Goal: Book appointment/travel/reservation

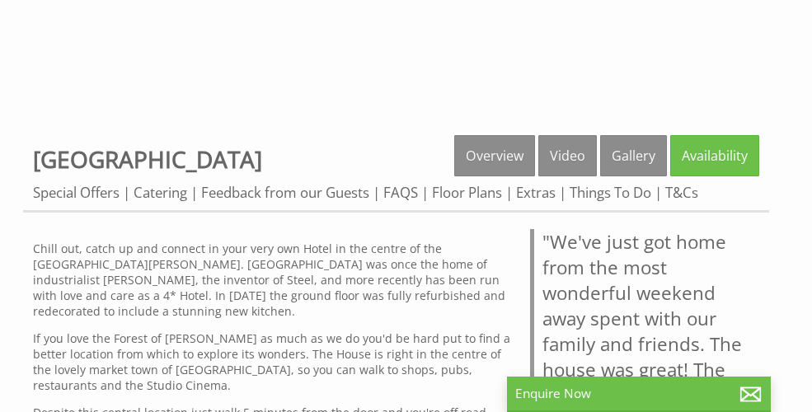
scroll to position [465, 0]
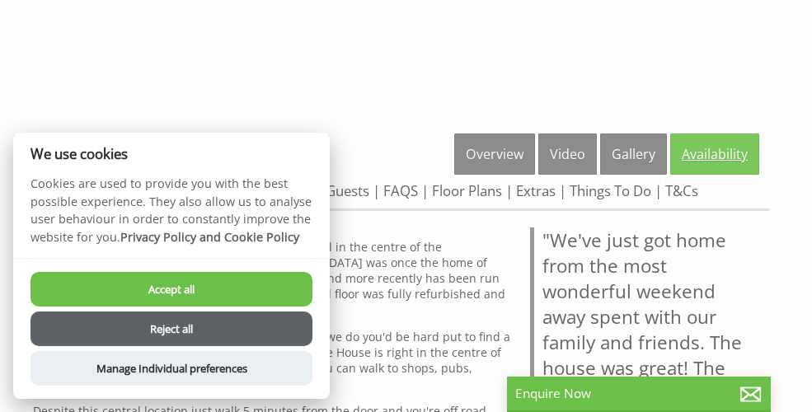
click at [722, 151] on link "Availability" at bounding box center [714, 154] width 89 height 41
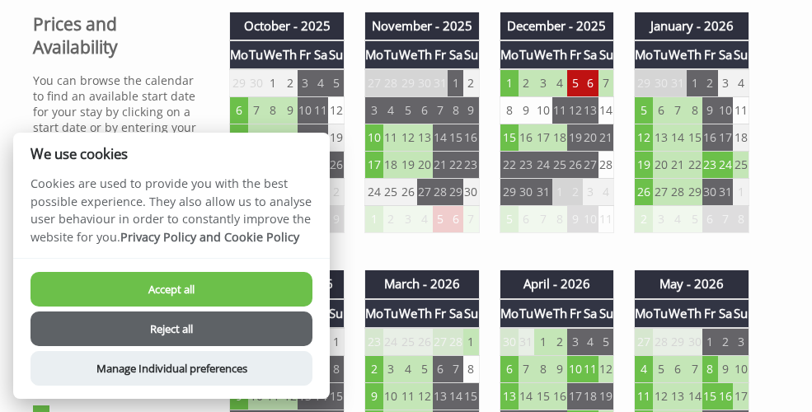
scroll to position [685, 0]
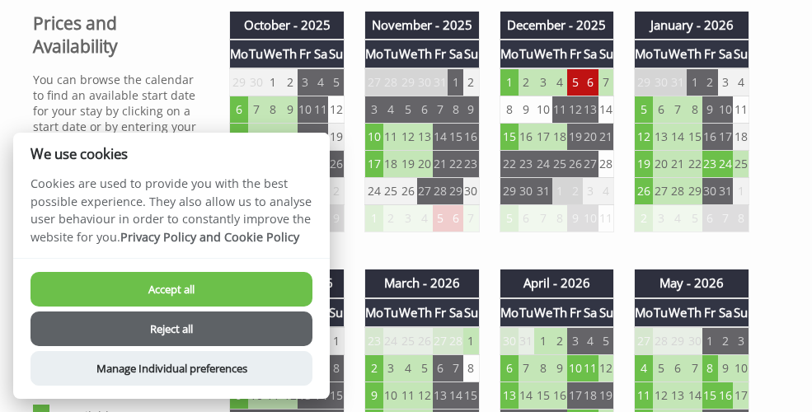
click at [246, 293] on button "Accept all" at bounding box center [171, 289] width 282 height 35
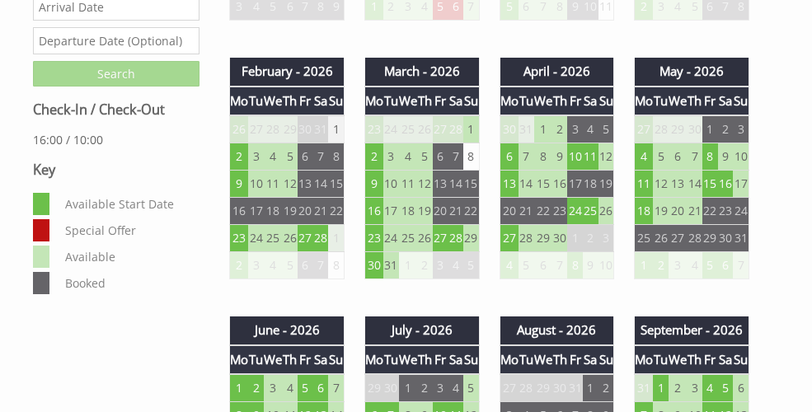
scroll to position [896, 0]
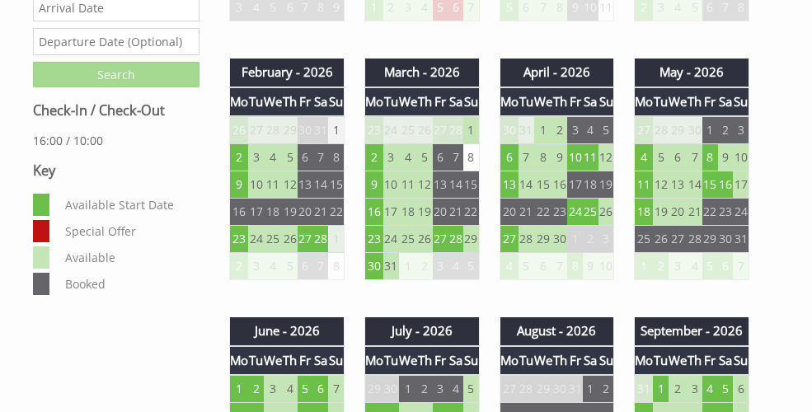
click at [133, 209] on dd "Available Start Date" at bounding box center [129, 205] width 134 height 22
click at [575, 163] on td "10" at bounding box center [575, 157] width 16 height 27
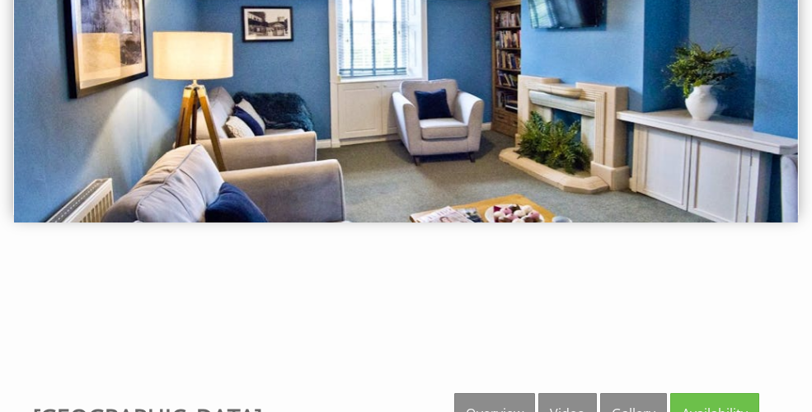
scroll to position [0, 0]
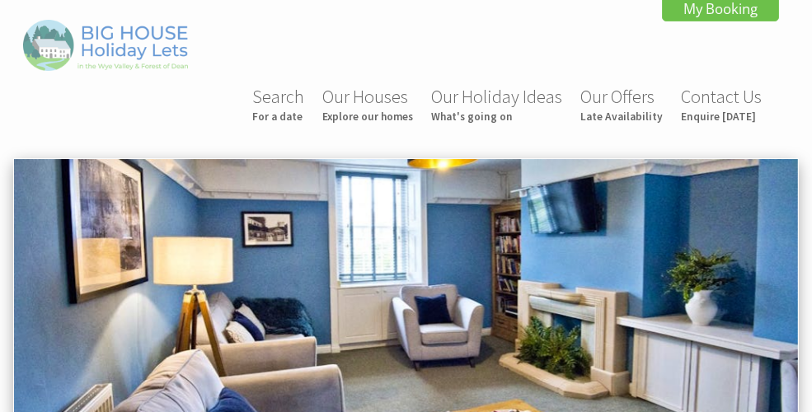
click at [120, 46] on img at bounding box center [105, 45] width 165 height 50
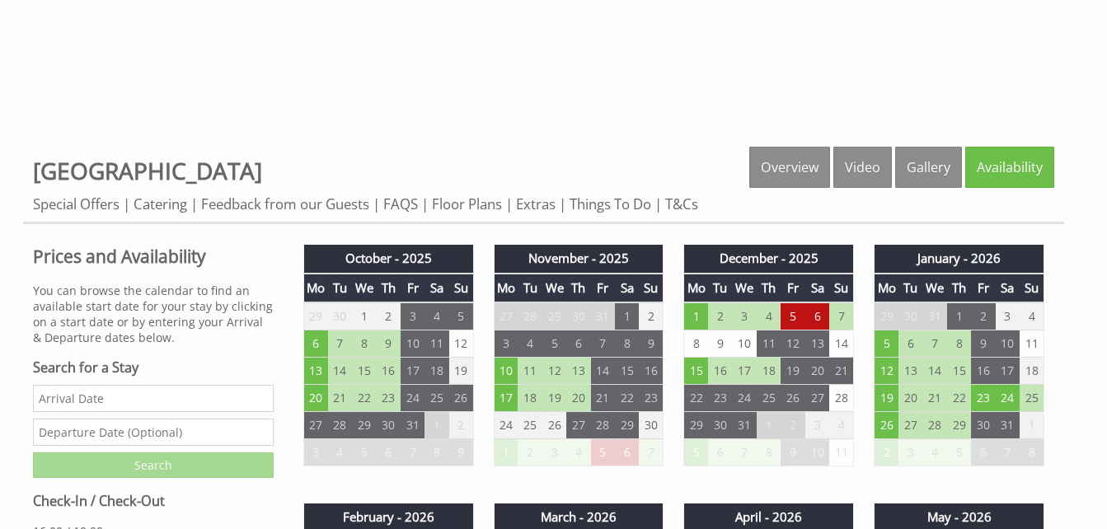
scroll to position [513, 0]
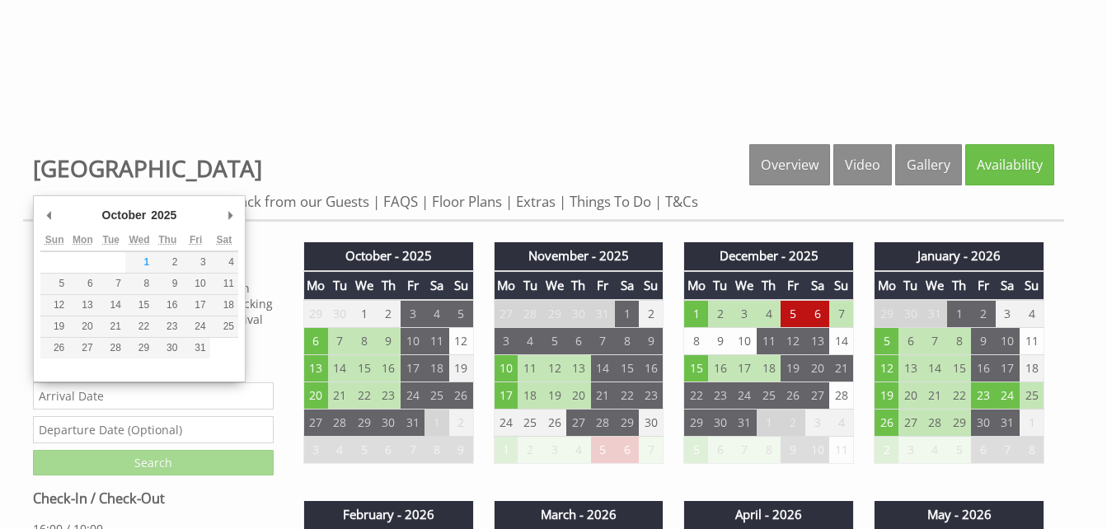
click at [127, 403] on input "Date" at bounding box center [153, 395] width 241 height 27
click at [158, 215] on select "2015 2016 2017 2018 2019 2020 2021 2022 2023 2024 2025 2026 2027 2028 2029 2030…" at bounding box center [170, 215] width 45 height 16
type input "03/04/2026"
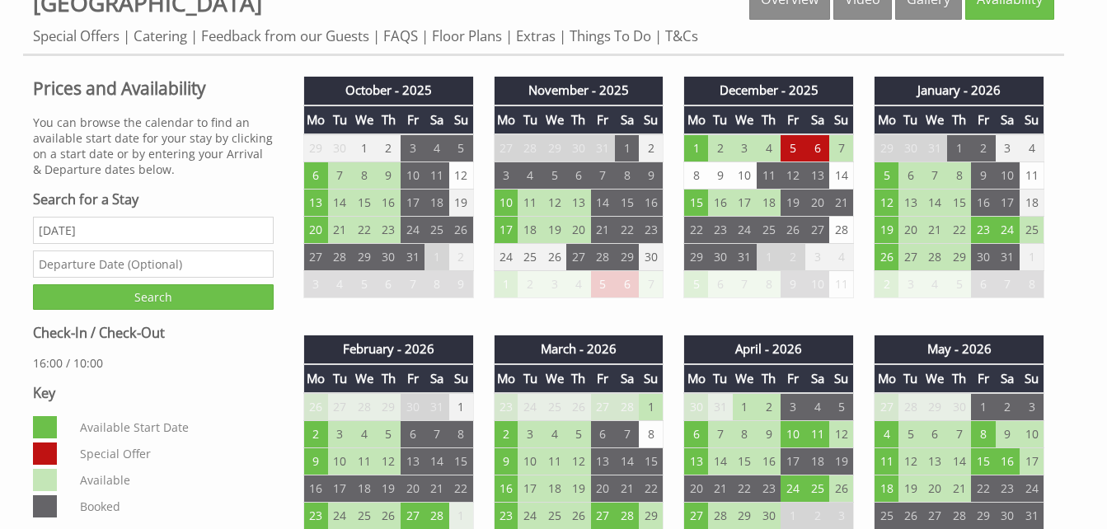
scroll to position [607, 0]
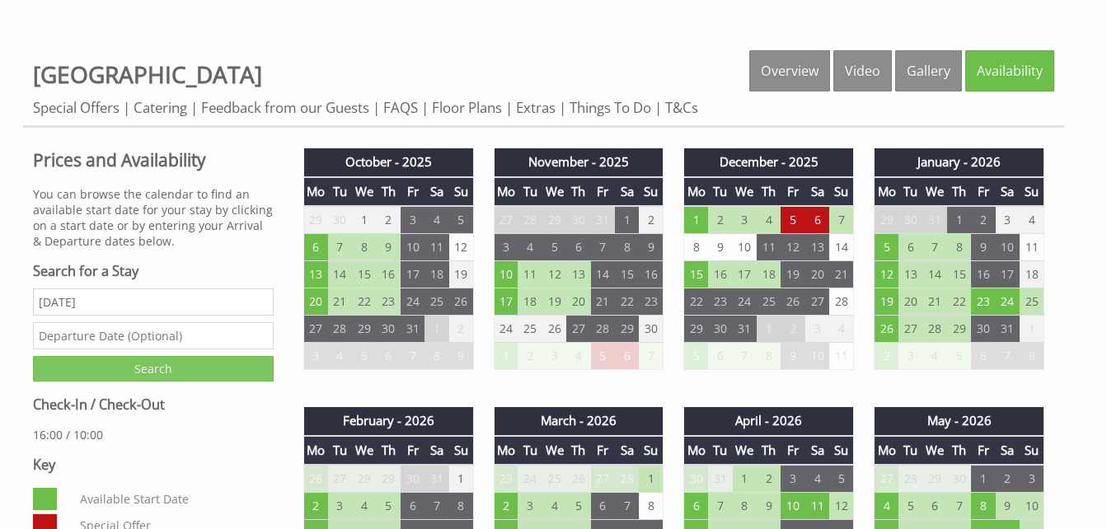
click at [151, 367] on input "Search" at bounding box center [153, 369] width 241 height 26
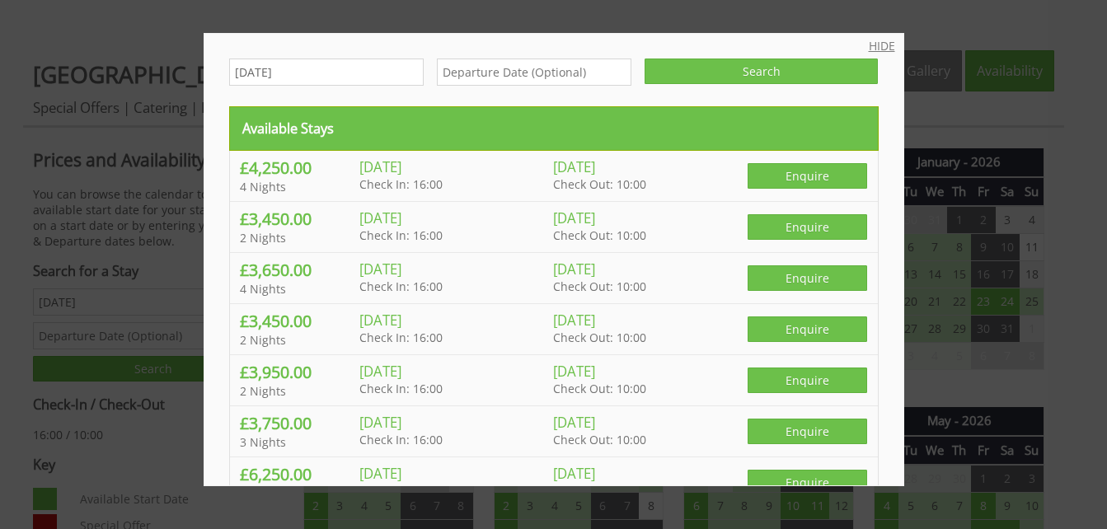
click at [869, 41] on link "HIDE" at bounding box center [882, 46] width 26 height 16
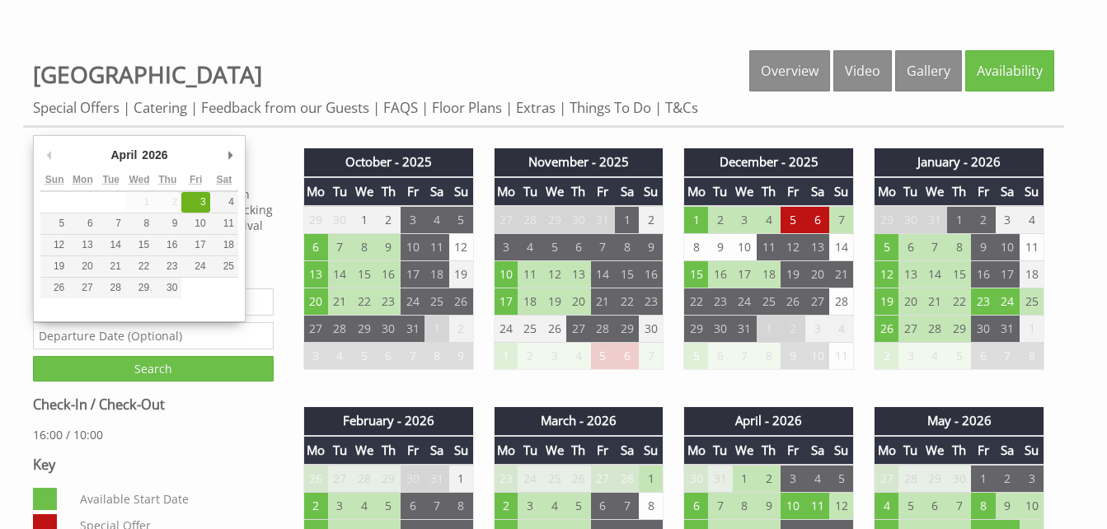
click at [185, 332] on input "text" at bounding box center [153, 335] width 241 height 27
type input "05/04/2026"
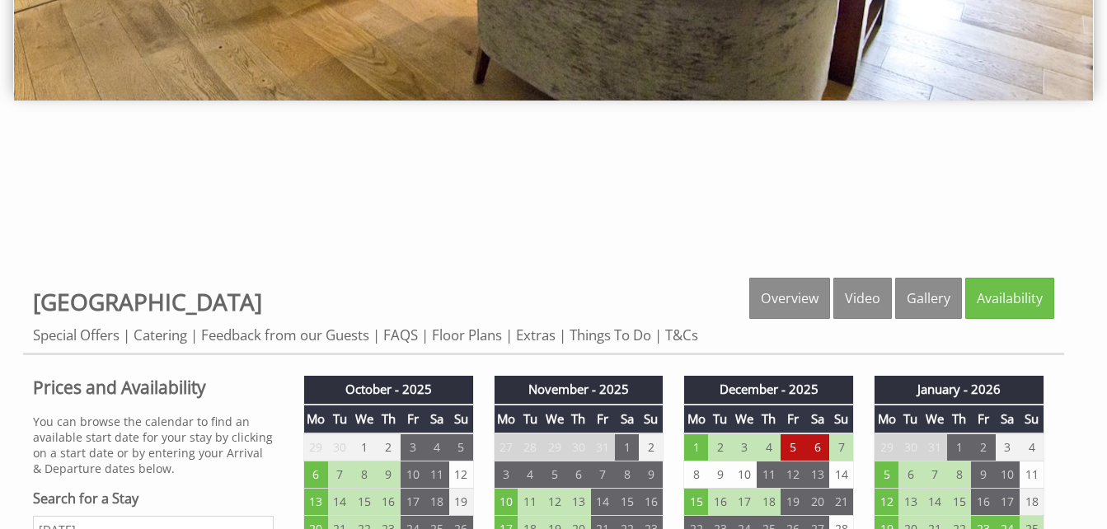
scroll to position [602, 0]
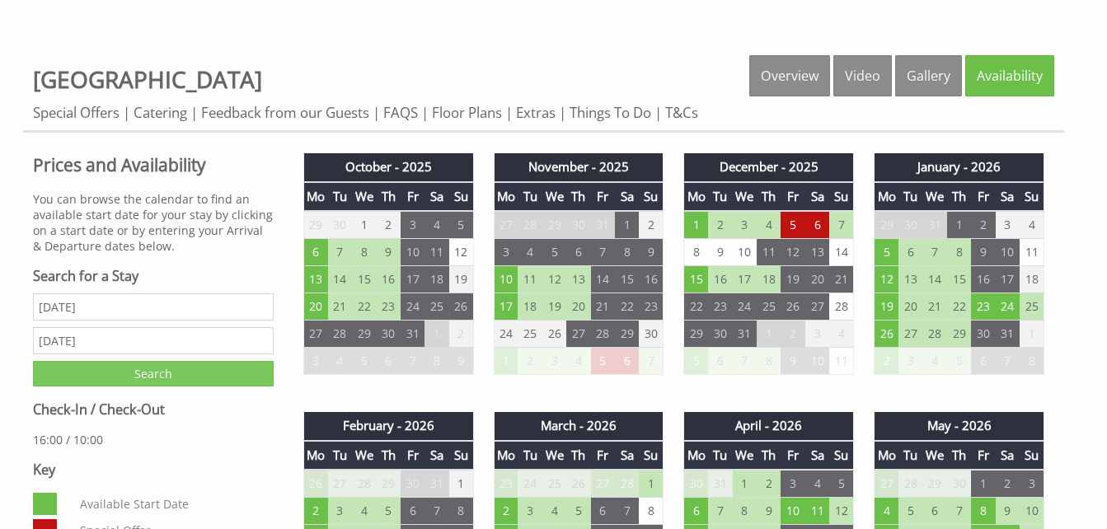
click at [132, 382] on input "Search" at bounding box center [153, 374] width 241 height 26
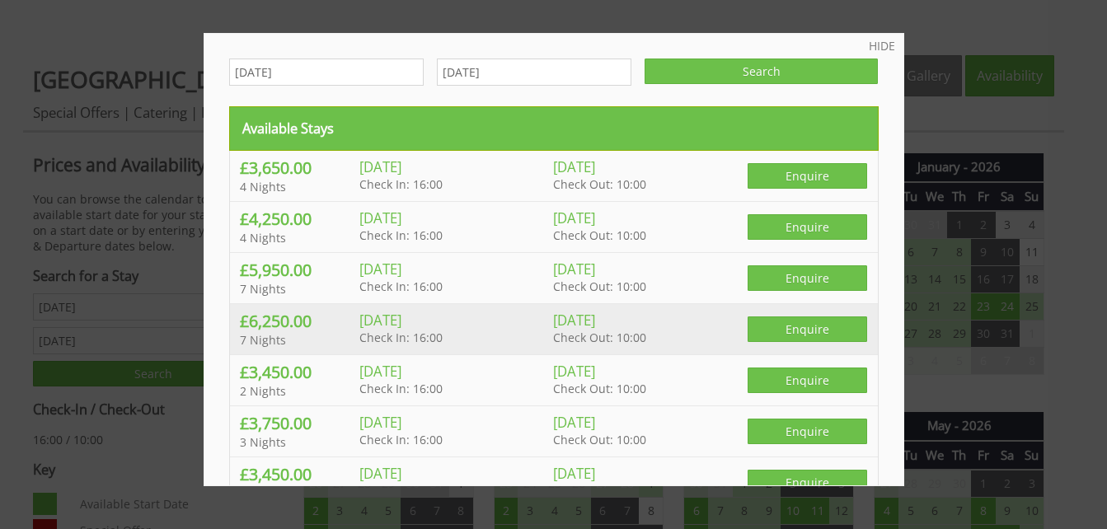
scroll to position [218, 0]
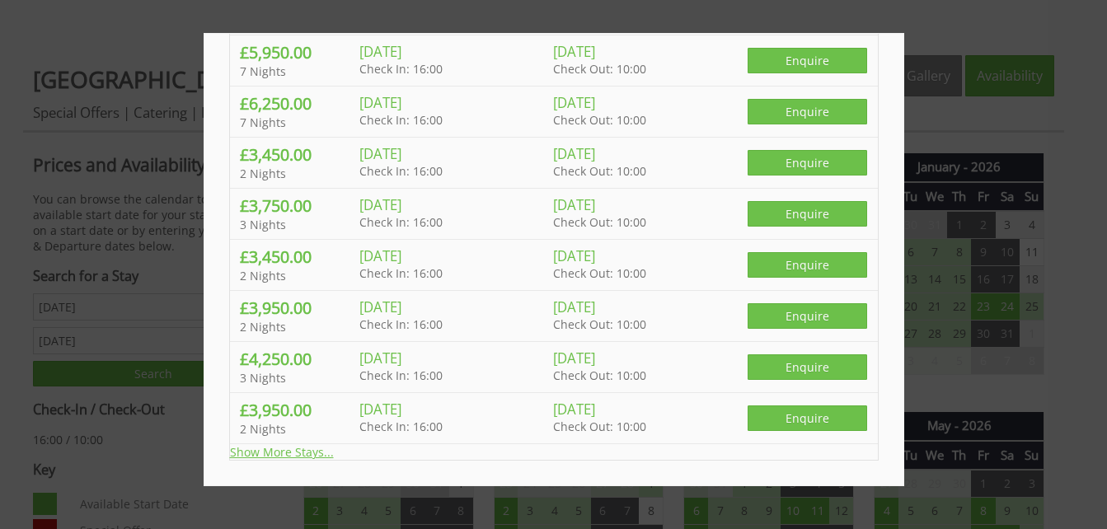
click at [265, 452] on link "Show More Stays..." at bounding box center [282, 452] width 104 height 16
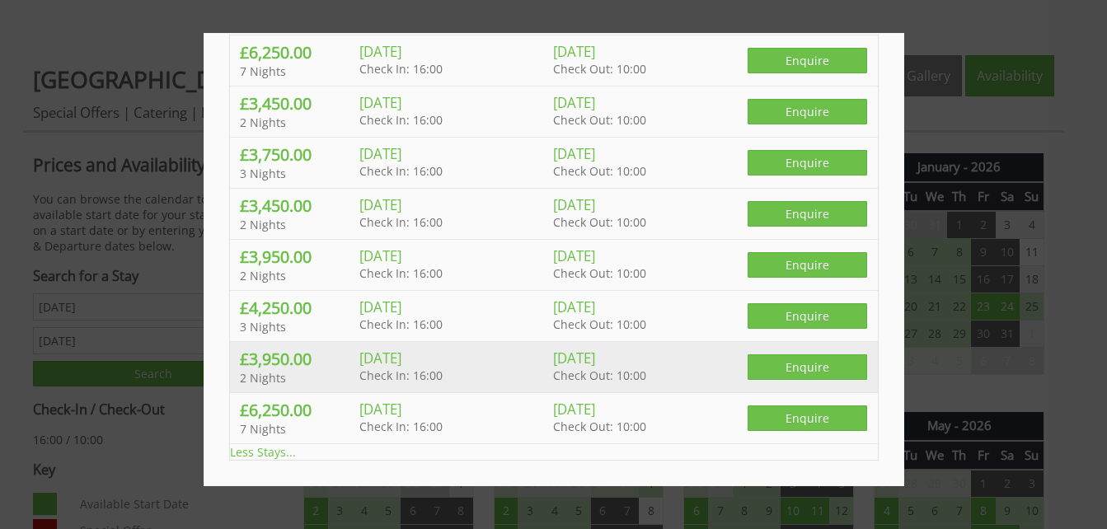
scroll to position [0, 0]
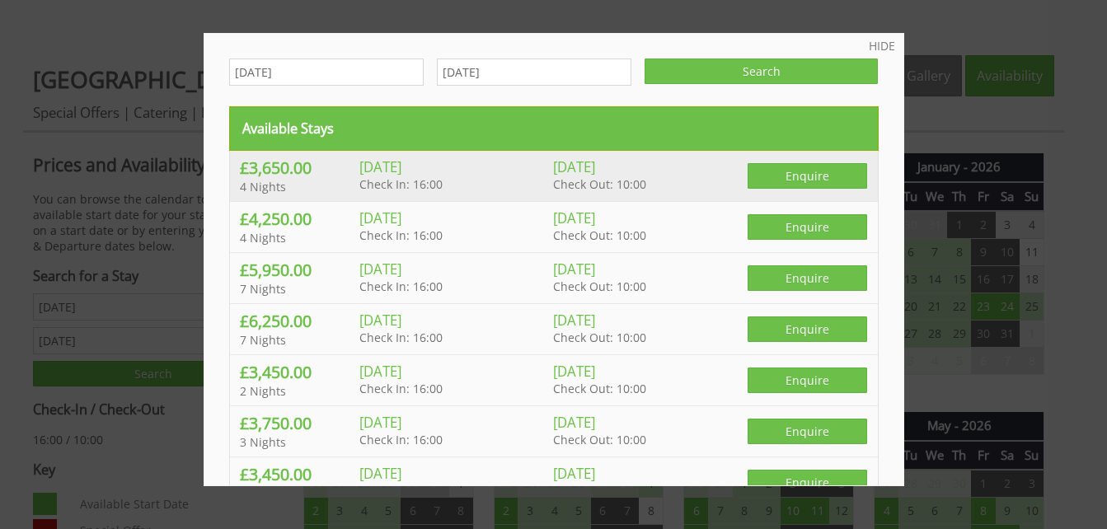
click at [275, 168] on h4 "£3,650.00" at bounding box center [300, 168] width 120 height 22
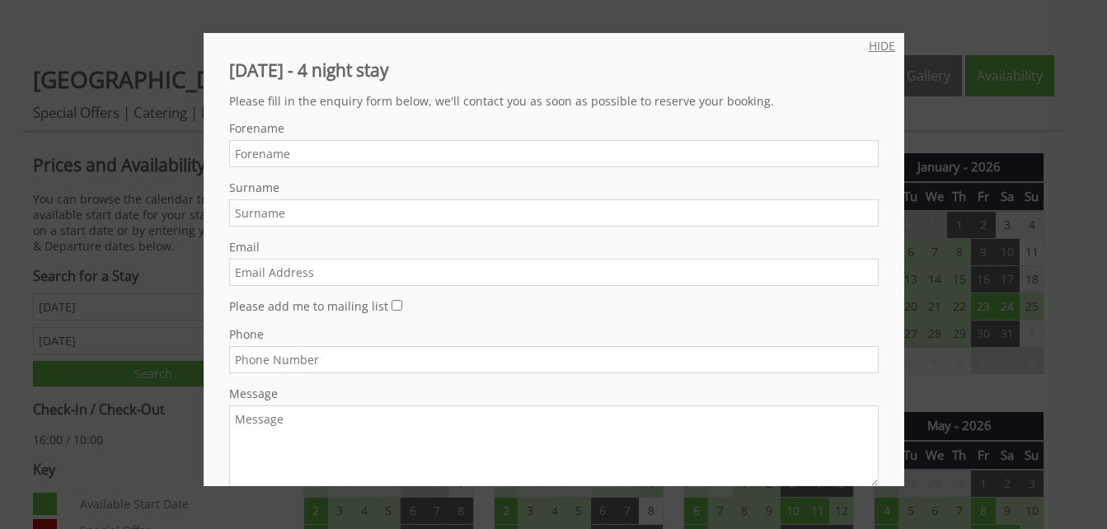
click at [869, 44] on link "HIDE" at bounding box center [882, 46] width 26 height 16
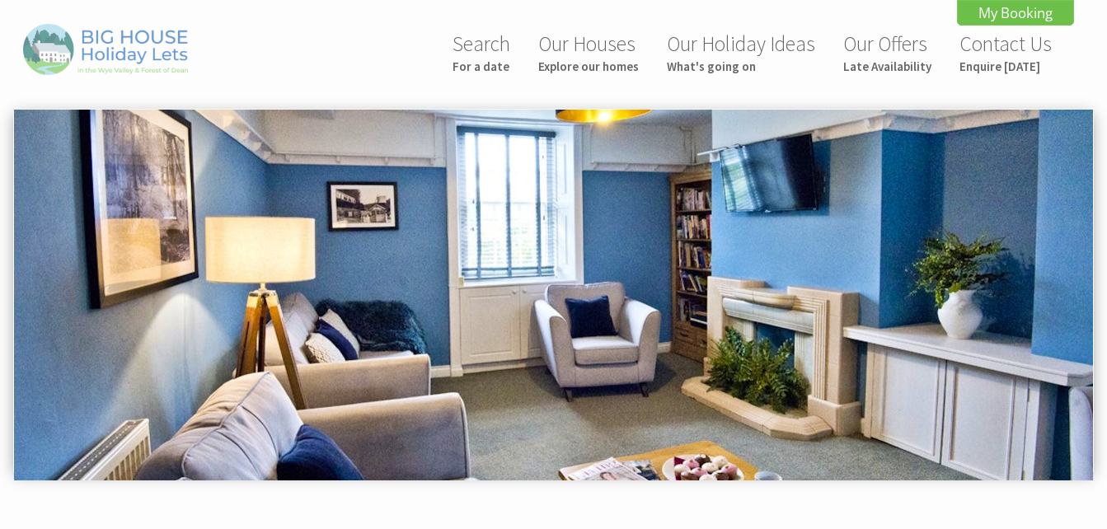
click at [109, 46] on img at bounding box center [105, 49] width 165 height 50
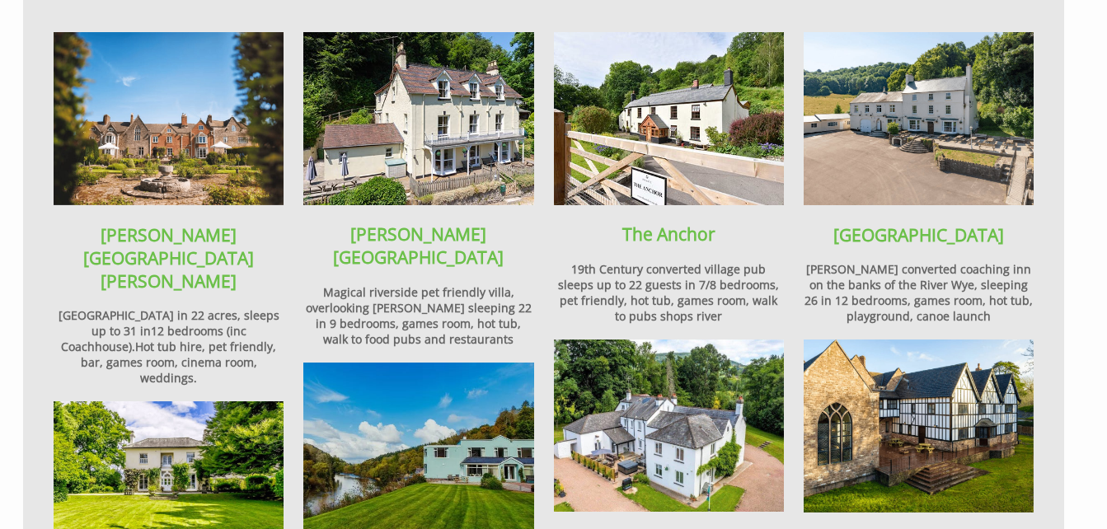
scroll to position [1094, 0]
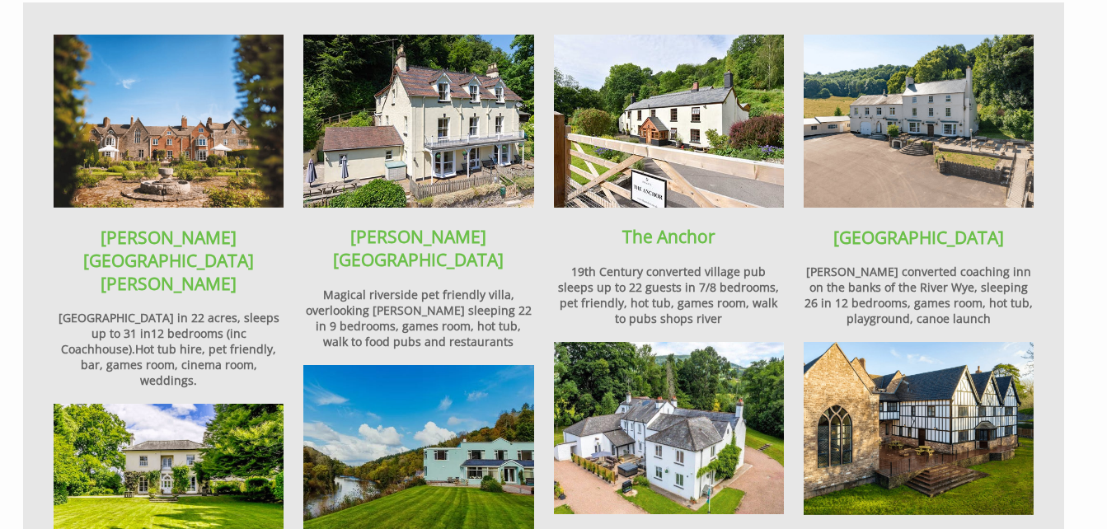
click at [174, 111] on img at bounding box center [169, 121] width 230 height 173
click at [913, 143] on img at bounding box center [919, 121] width 230 height 173
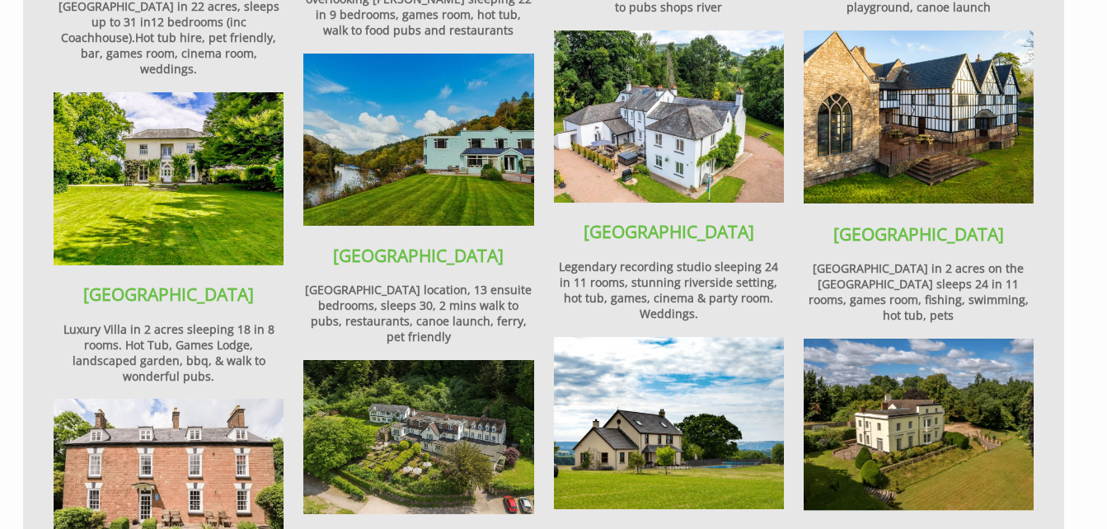
scroll to position [1406, 0]
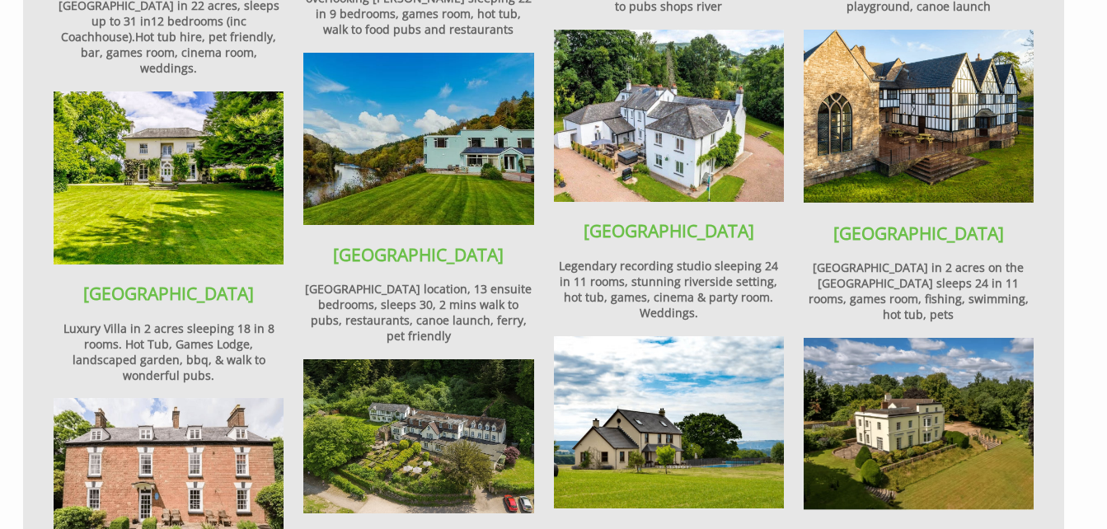
click at [415, 87] on img at bounding box center [418, 139] width 230 height 173
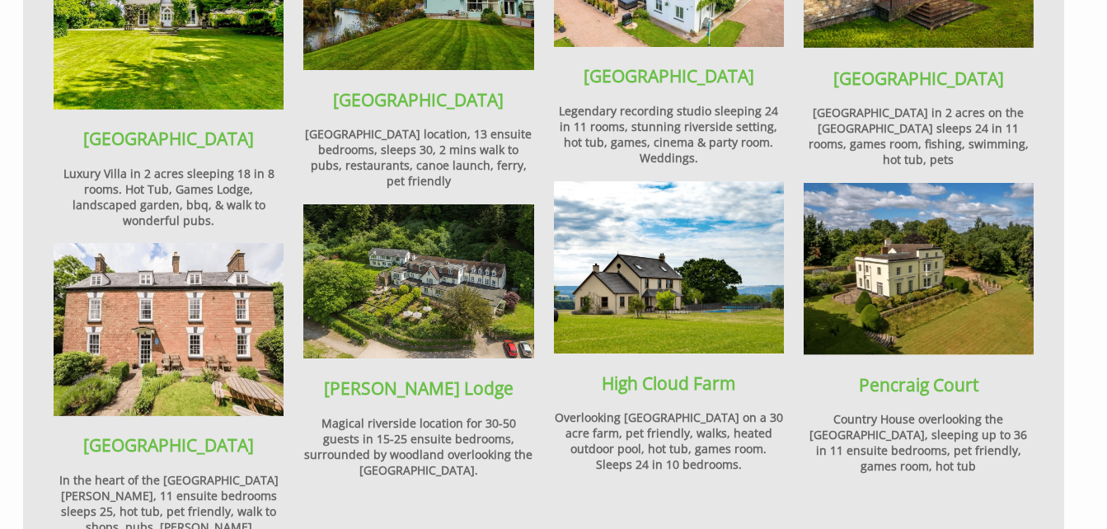
scroll to position [1578, 0]
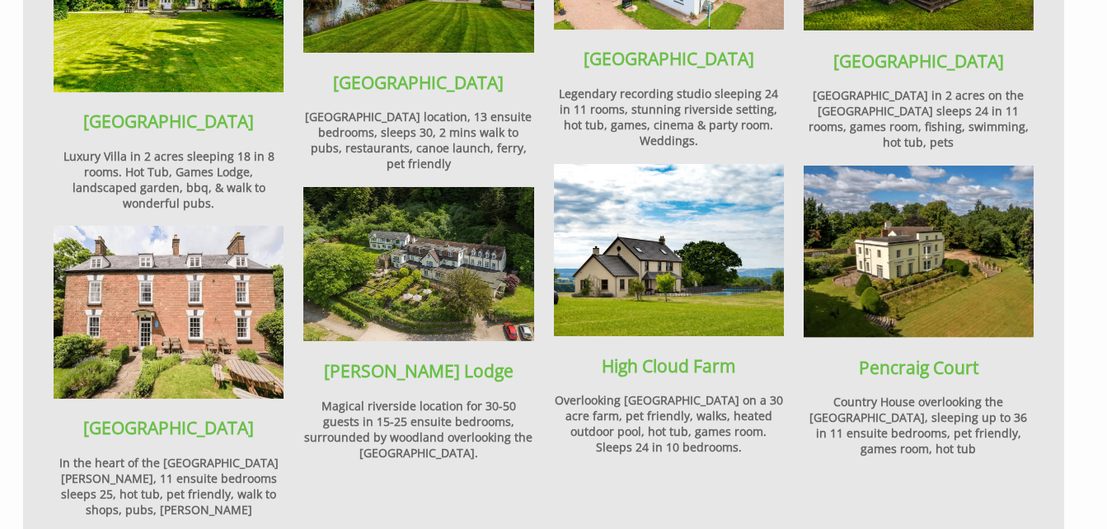
click at [942, 242] on img at bounding box center [919, 252] width 230 height 173
click at [373, 222] on img at bounding box center [418, 263] width 230 height 153
click at [164, 226] on img at bounding box center [169, 312] width 230 height 173
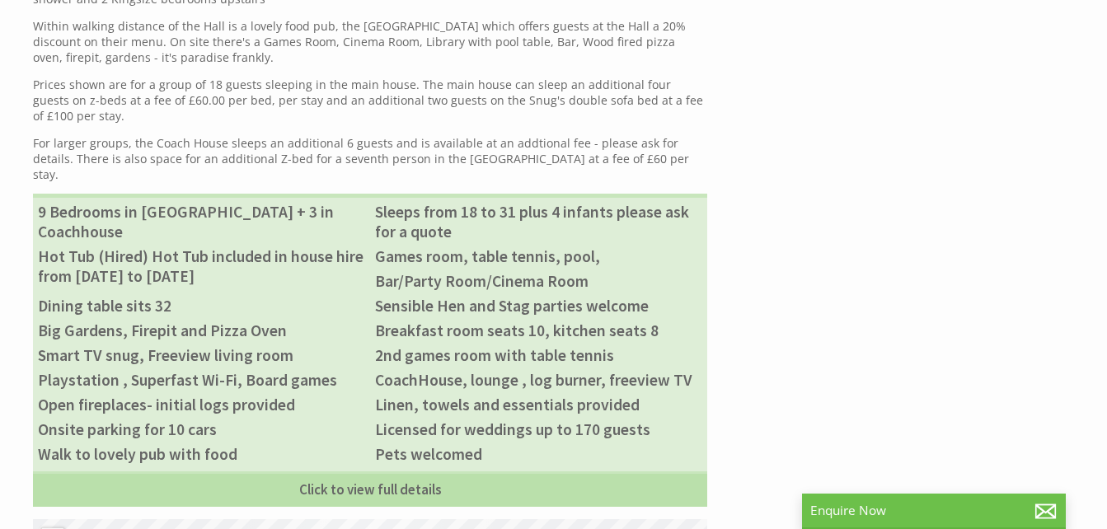
scroll to position [1051, 0]
click at [827, 330] on div "Properties Bowley Hall Overview Video Gallery Availability Special Offers Eat &…" at bounding box center [543, 176] width 1041 height 1138
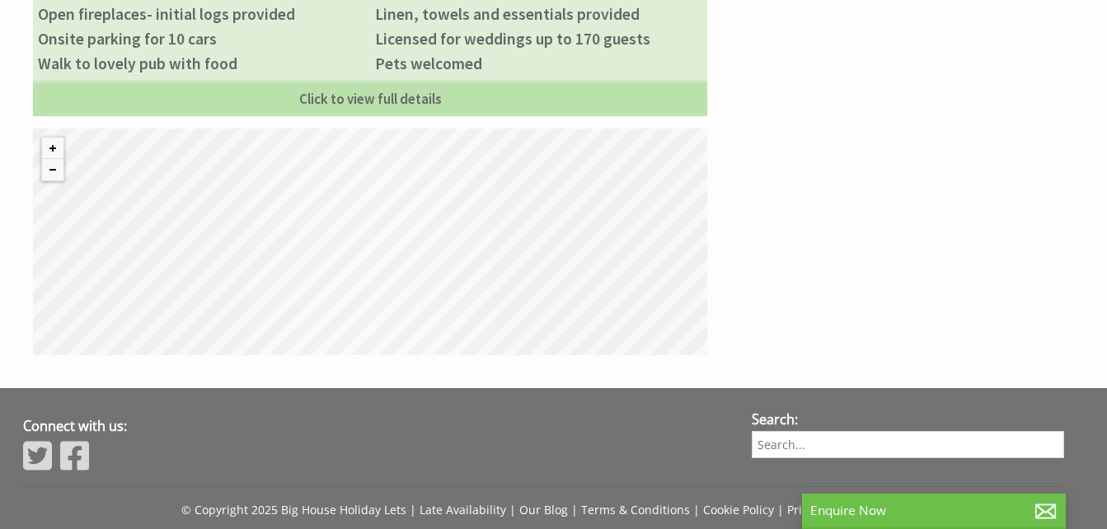
scroll to position [1442, 0]
click at [61, 158] on button "Zoom out" at bounding box center [52, 168] width 21 height 21
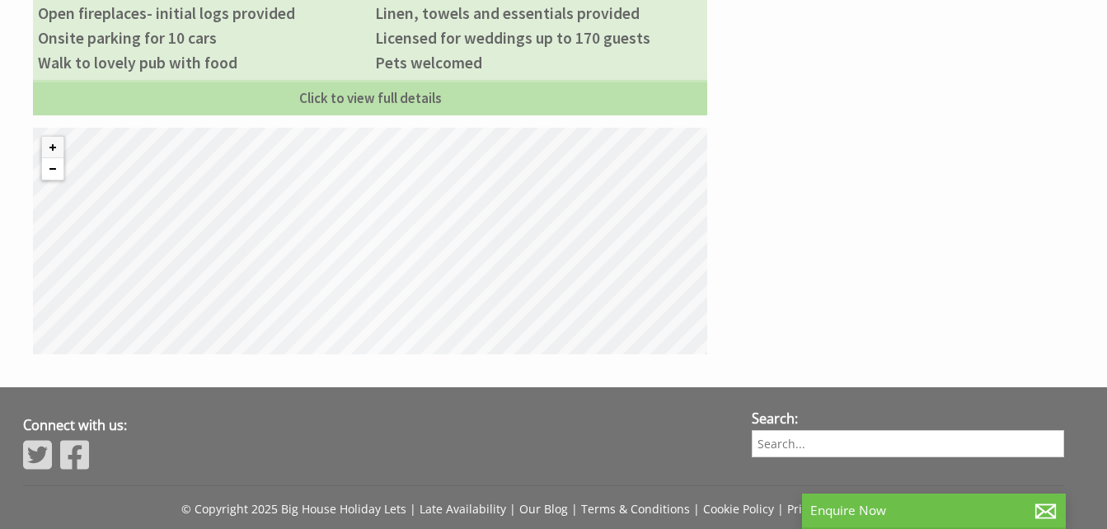
click at [61, 158] on button "Zoom out" at bounding box center [52, 168] width 21 height 21
click at [57, 158] on button "Zoom out" at bounding box center [52, 168] width 21 height 21
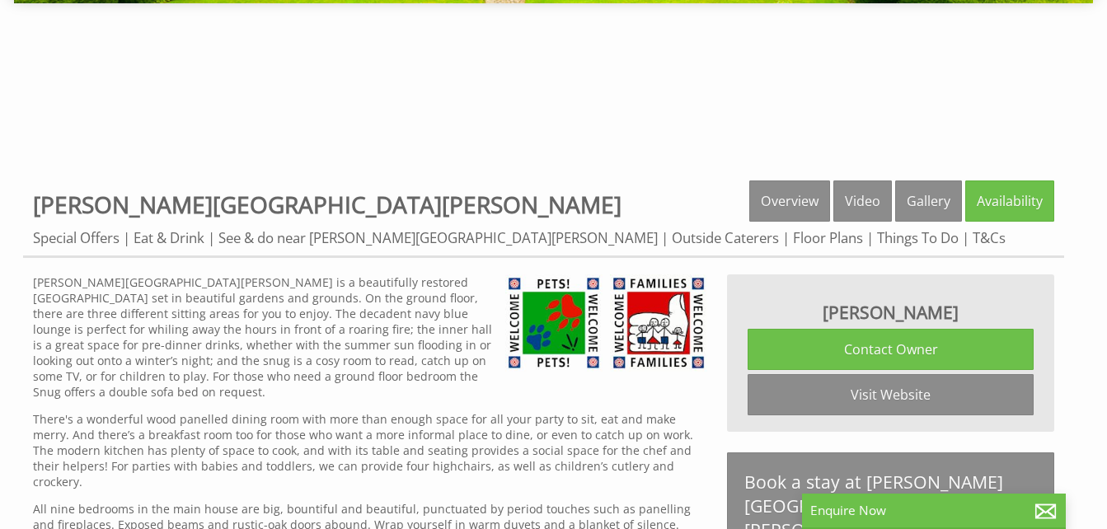
scroll to position [478, 0]
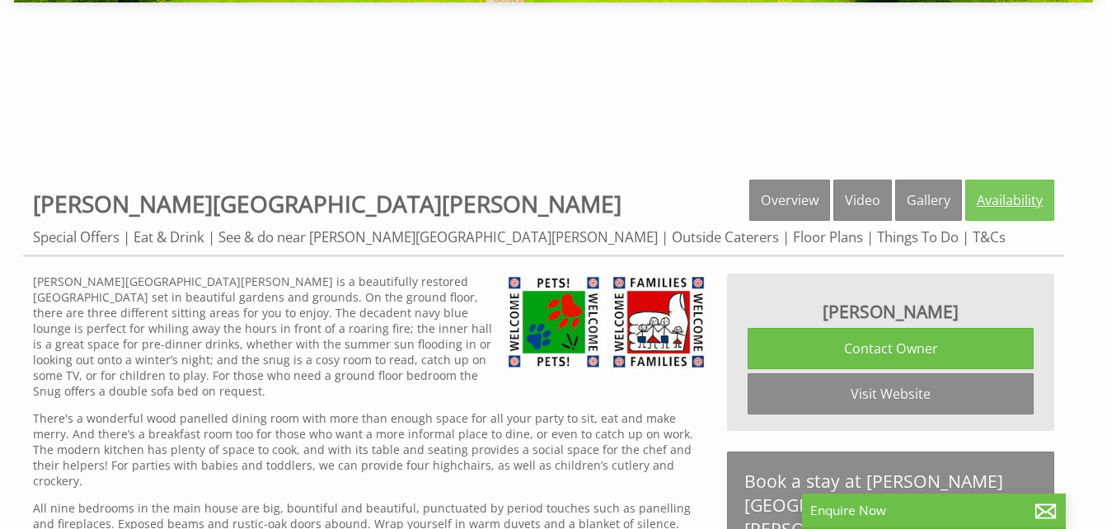
click at [1017, 200] on link "Availability" at bounding box center [1009, 200] width 89 height 41
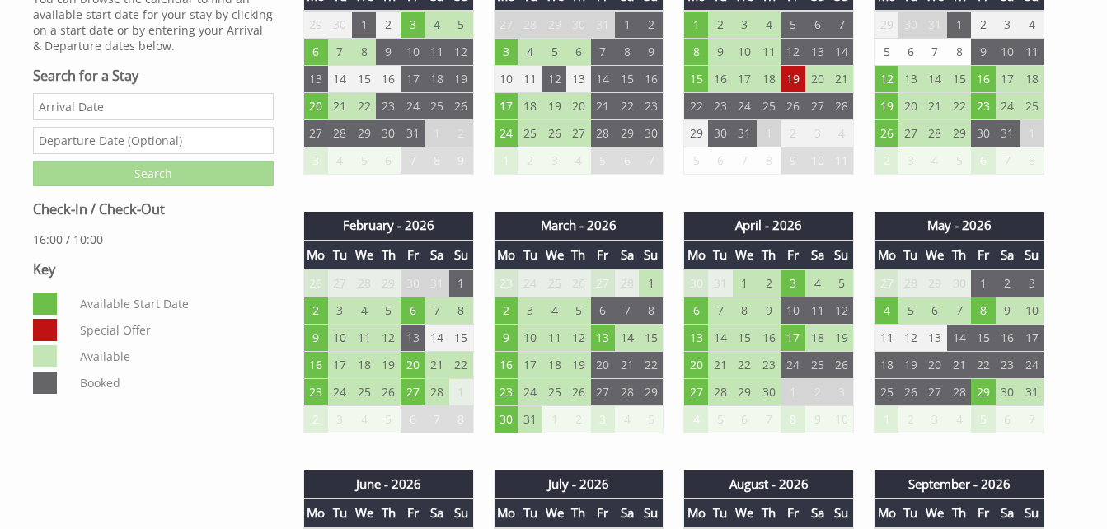
scroll to position [801, 0]
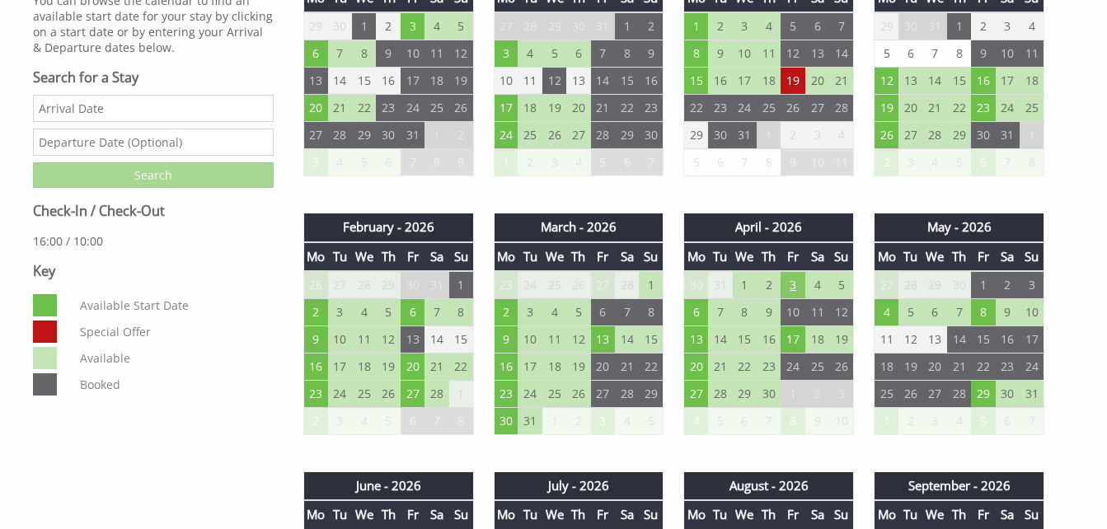
click at [796, 288] on td "3" at bounding box center [793, 285] width 24 height 28
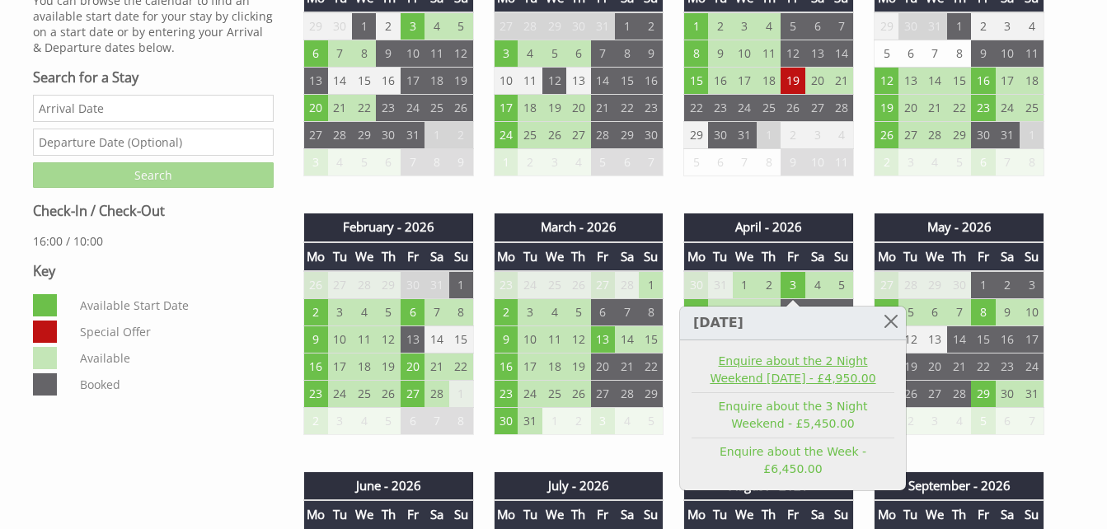
click at [822, 368] on link "Enquire about the 2 Night Weekend [DATE] - £4,950.00" at bounding box center [792, 370] width 203 height 35
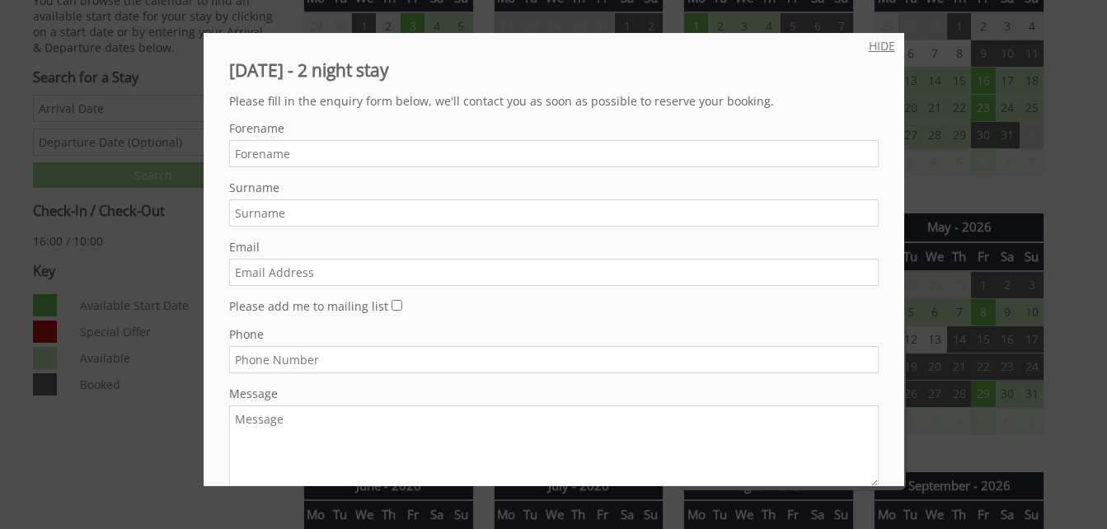
click at [869, 39] on link "HIDE" at bounding box center [882, 46] width 26 height 16
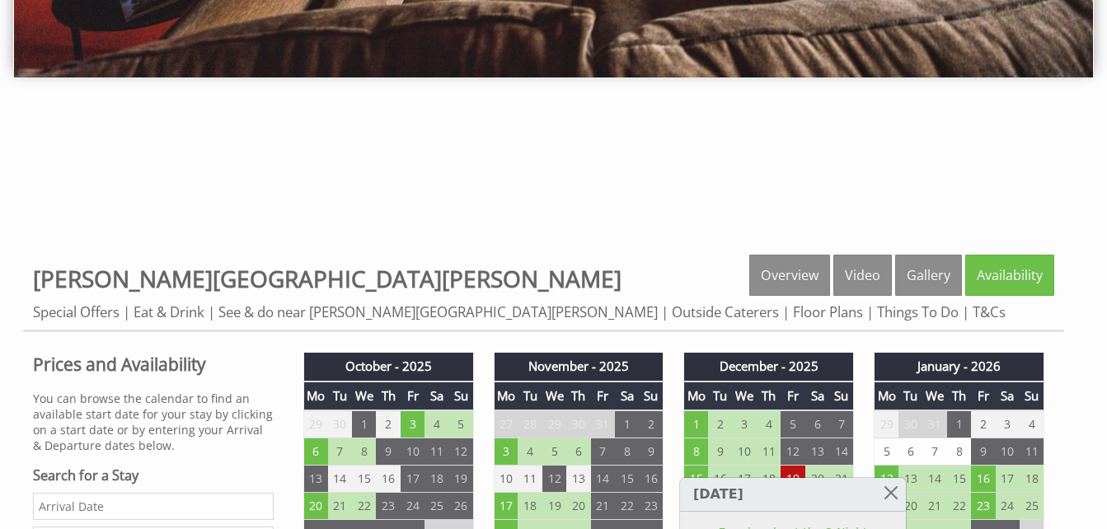
scroll to position [402, 0]
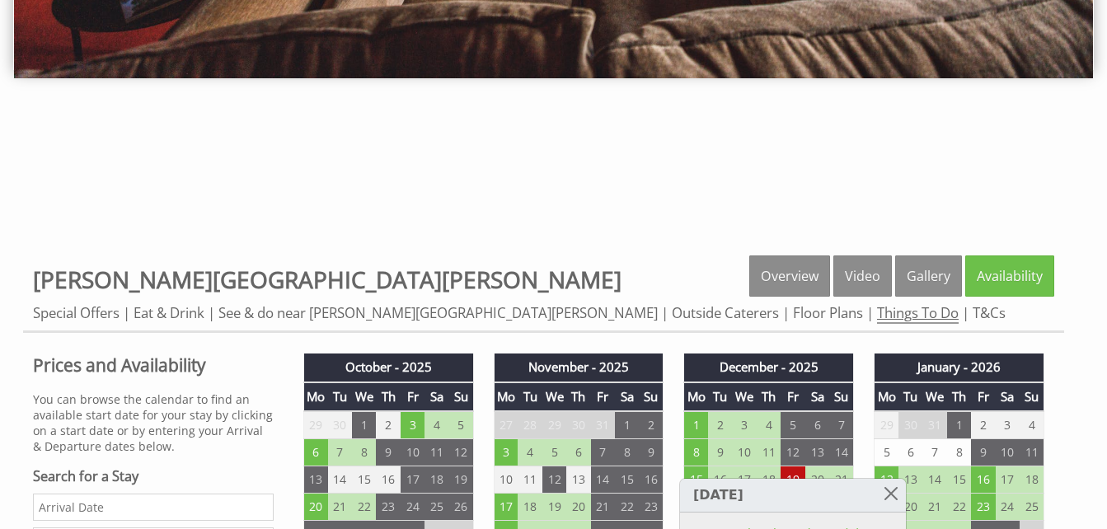
click at [877, 314] on link "Things To Do" at bounding box center [918, 313] width 82 height 21
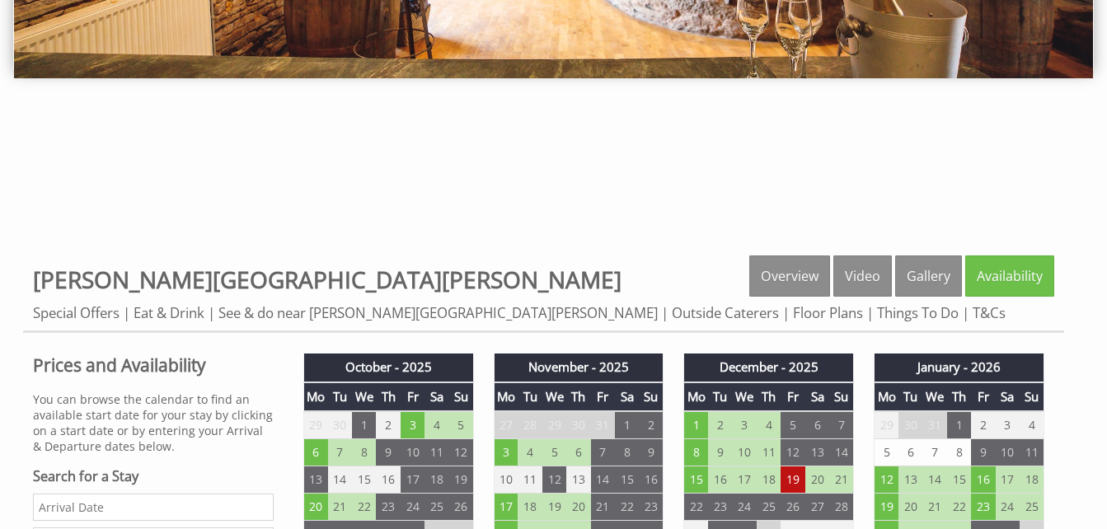
scroll to position [402, 0]
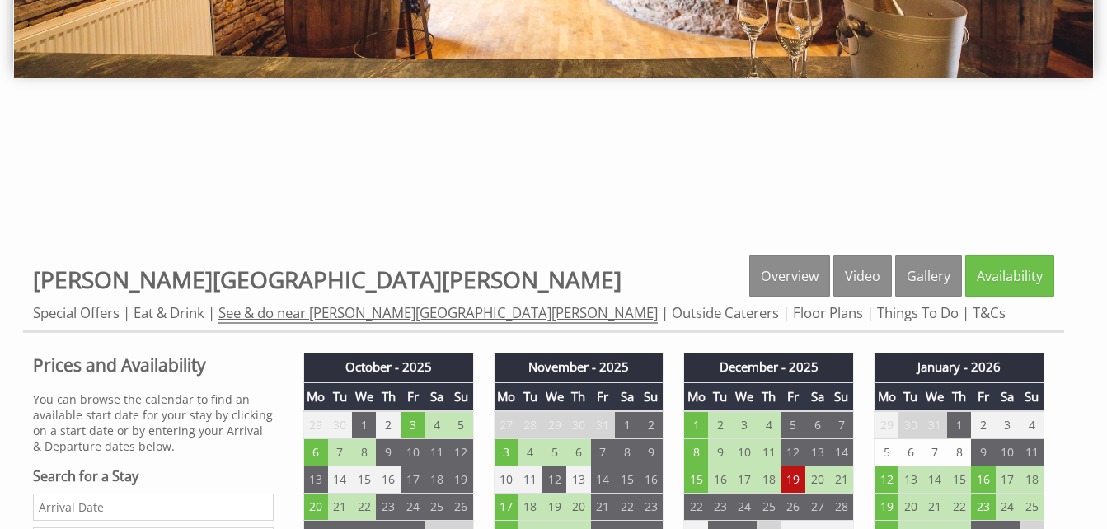
click at [298, 317] on link "See & do near [PERSON_NAME][GEOGRAPHIC_DATA][PERSON_NAME]" at bounding box center [437, 313] width 439 height 21
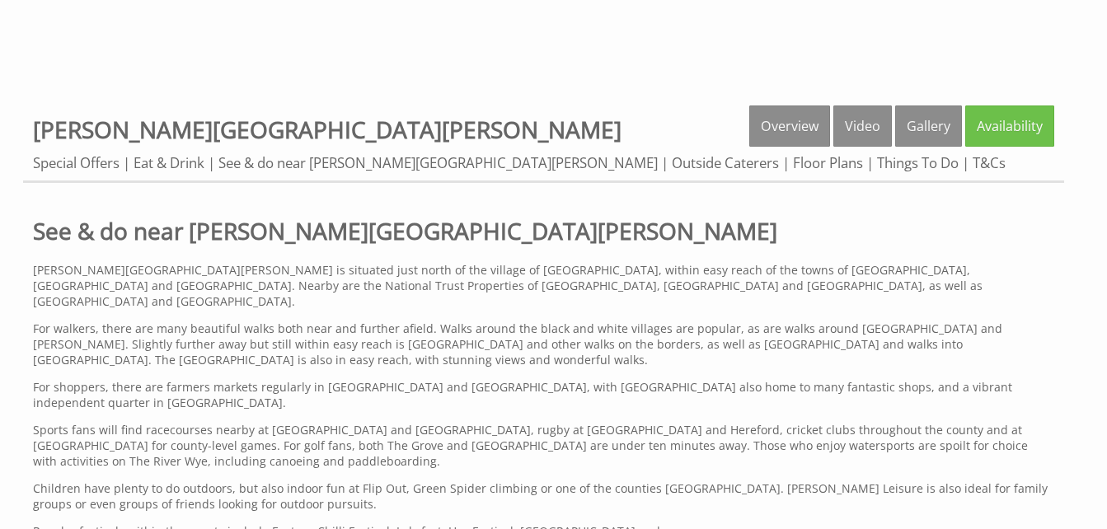
scroll to position [553, 0]
click at [499, 321] on p "For walkers, there are many beautiful walks both near and further afield. Walks…" at bounding box center [543, 343] width 1021 height 47
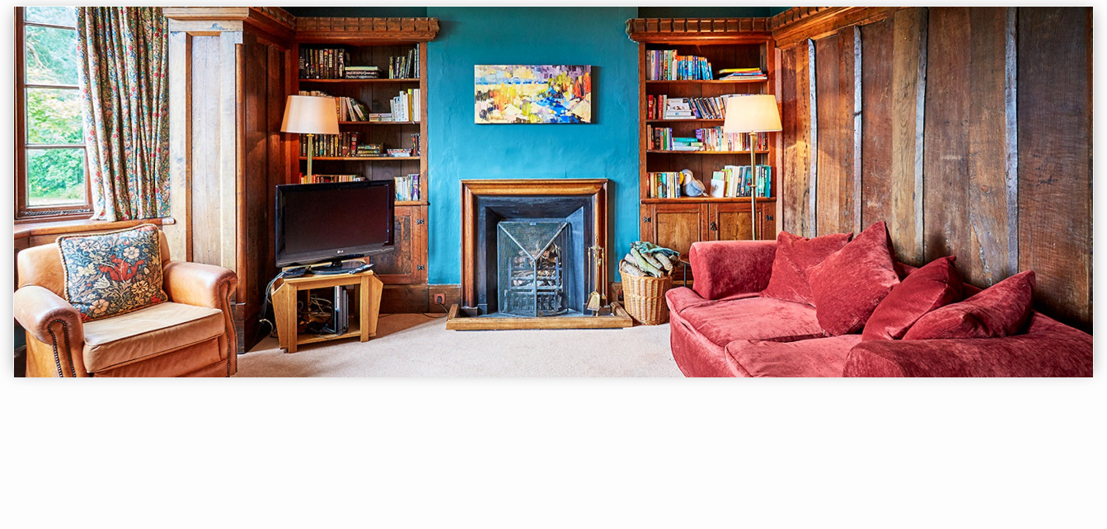
scroll to position [0, 0]
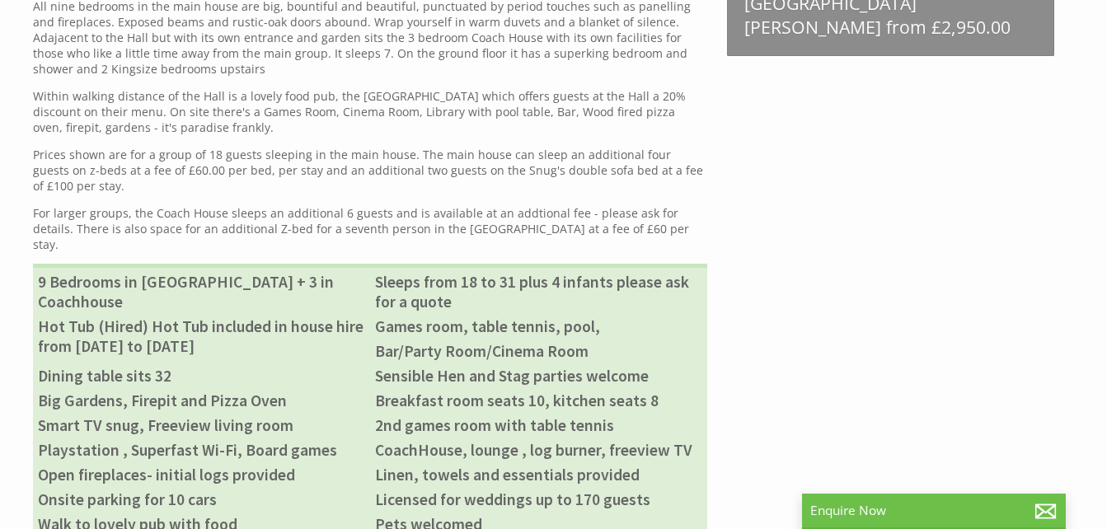
scroll to position [633, 0]
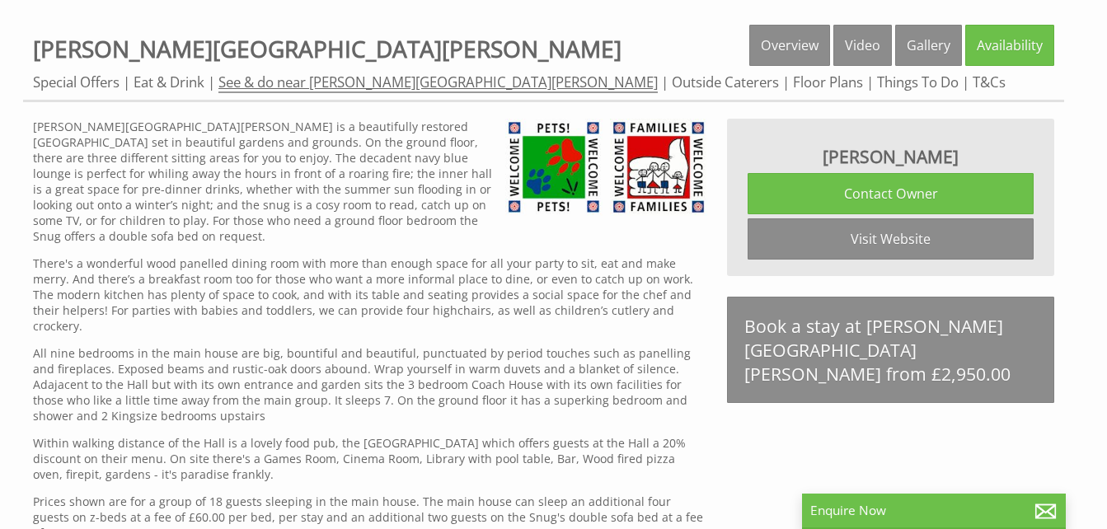
click at [300, 79] on link "See & do near [PERSON_NAME][GEOGRAPHIC_DATA][PERSON_NAME]" at bounding box center [437, 83] width 439 height 21
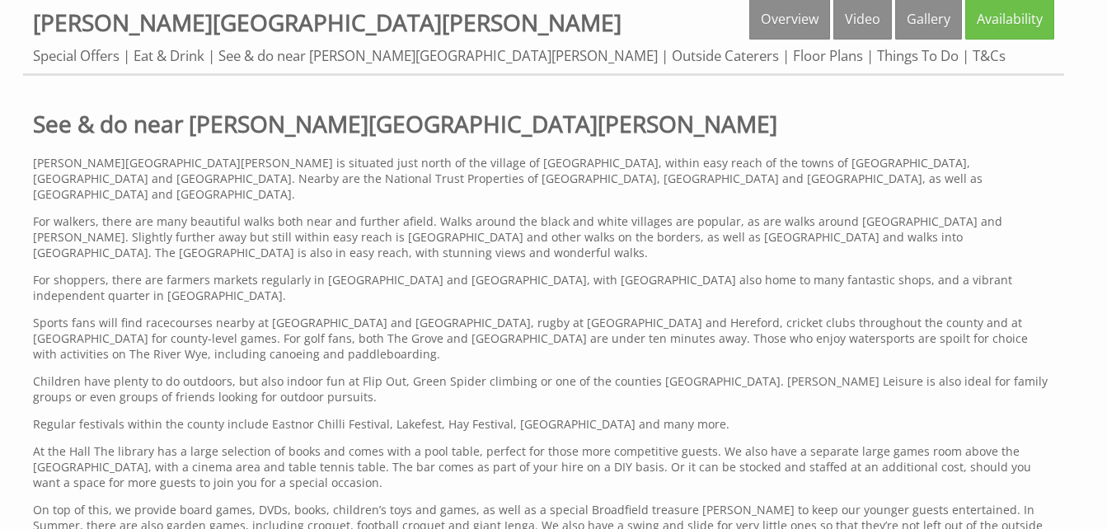
scroll to position [483, 0]
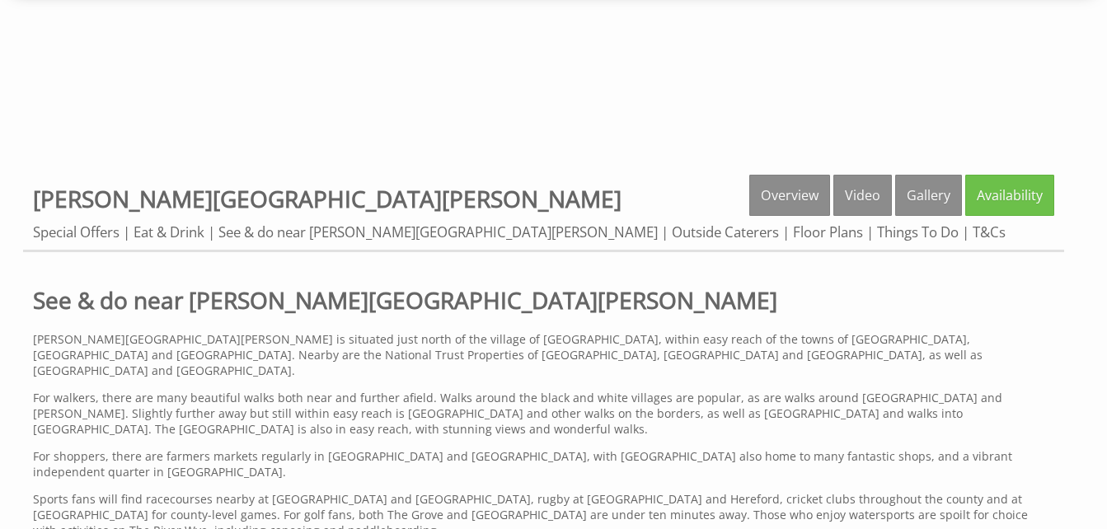
click at [689, 345] on p "[PERSON_NAME][GEOGRAPHIC_DATA][PERSON_NAME] is situated just north of the villa…" at bounding box center [543, 354] width 1021 height 47
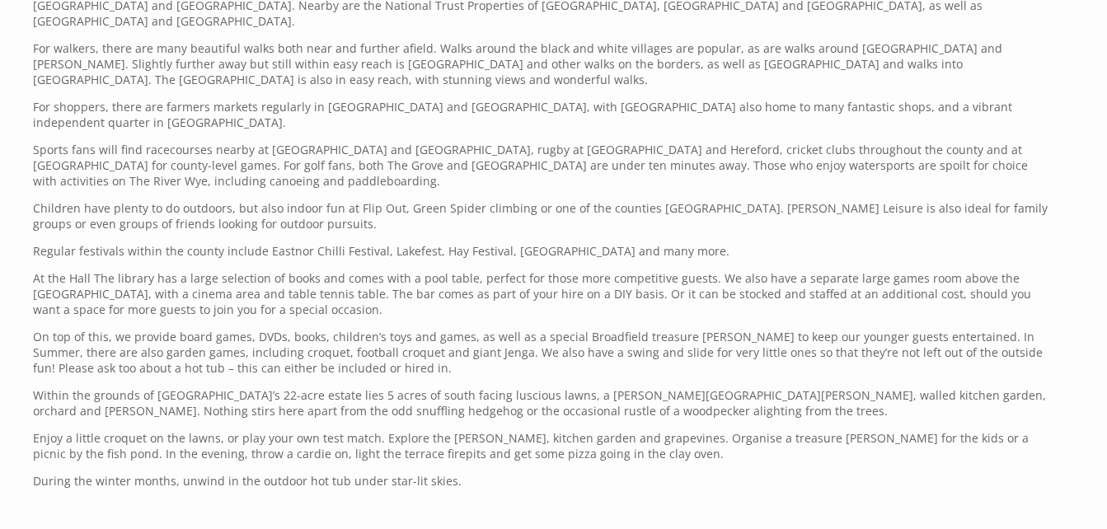
scroll to position [771, 0]
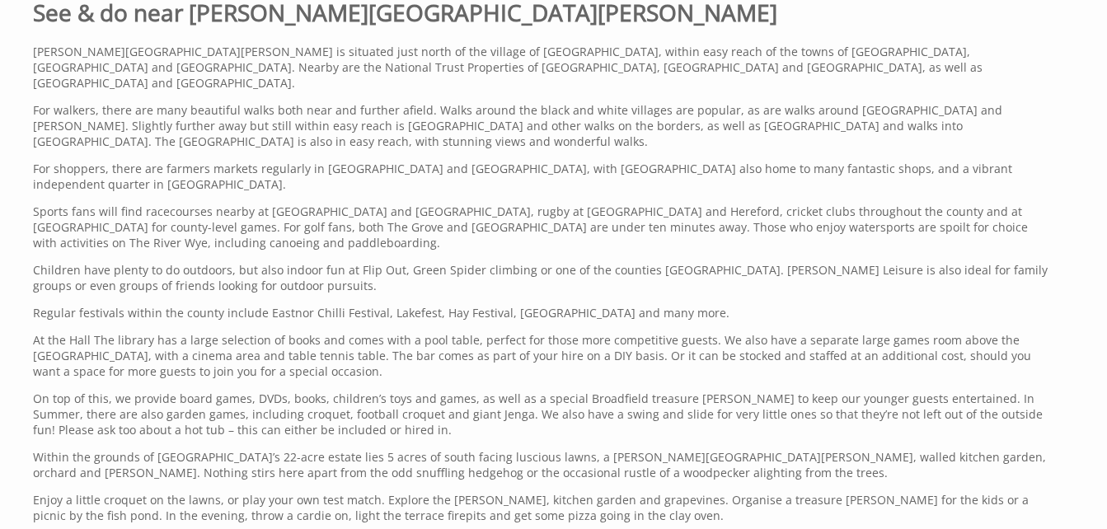
click at [538, 332] on p "At the Hall The library has a large selection of books and comes with a pool ta…" at bounding box center [543, 355] width 1021 height 47
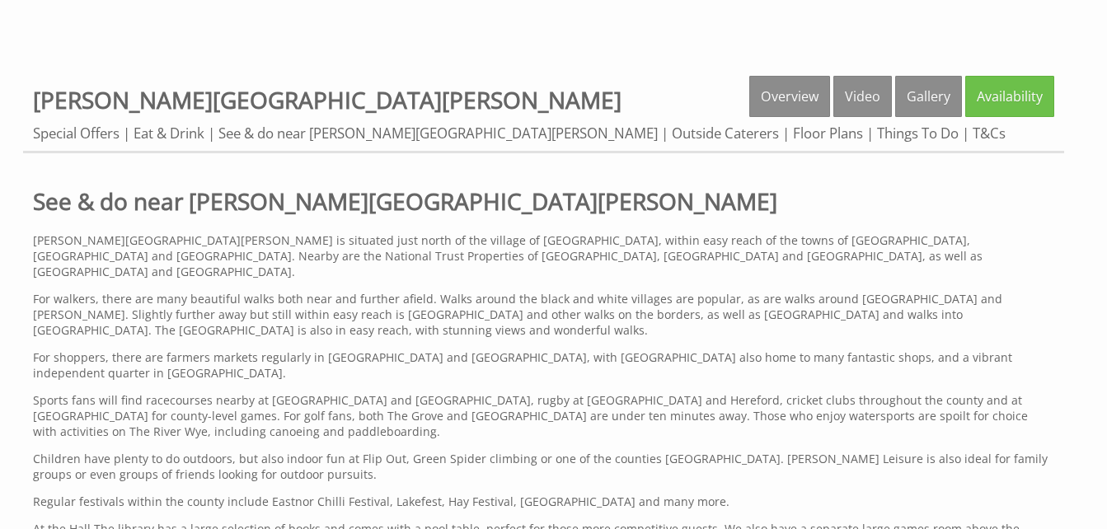
scroll to position [583, 0]
click at [715, 300] on p "For walkers, there are many beautiful walks both near and further afield. Walks…" at bounding box center [543, 313] width 1021 height 47
click at [650, 290] on p "For walkers, there are many beautiful walks both near and further afield. Walks…" at bounding box center [543, 313] width 1021 height 47
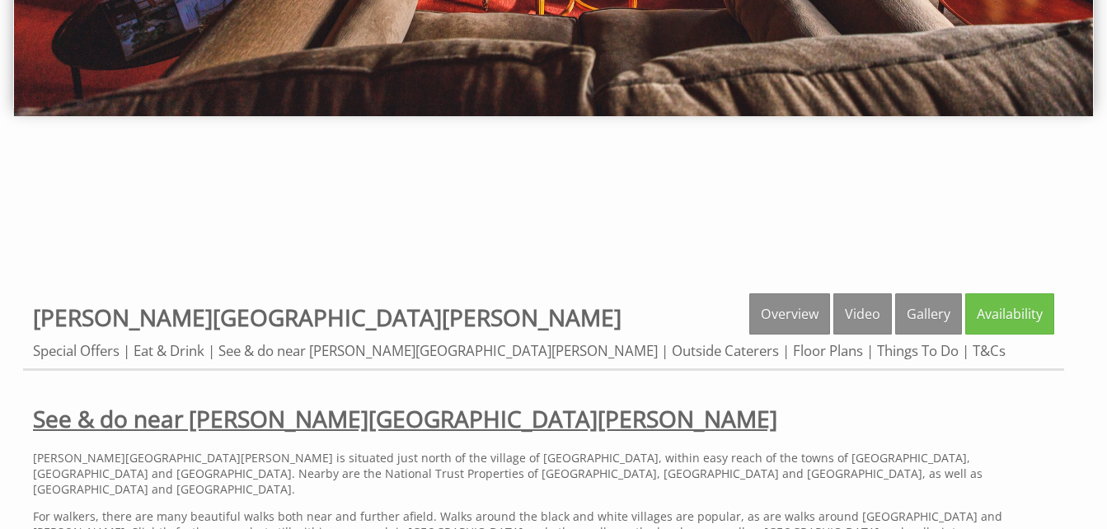
scroll to position [365, 0]
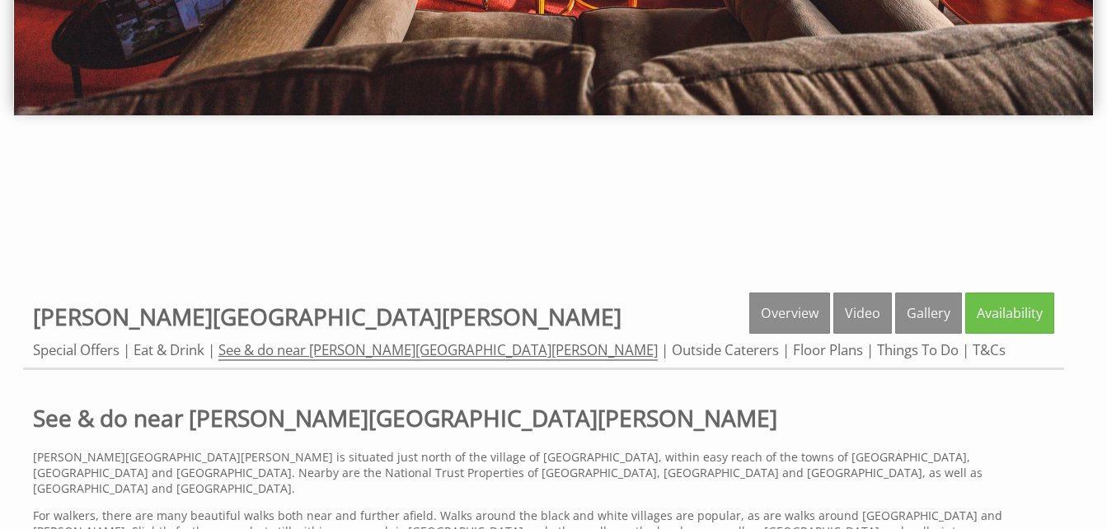
click at [246, 354] on link "See & do near [PERSON_NAME][GEOGRAPHIC_DATA][PERSON_NAME]" at bounding box center [437, 350] width 439 height 21
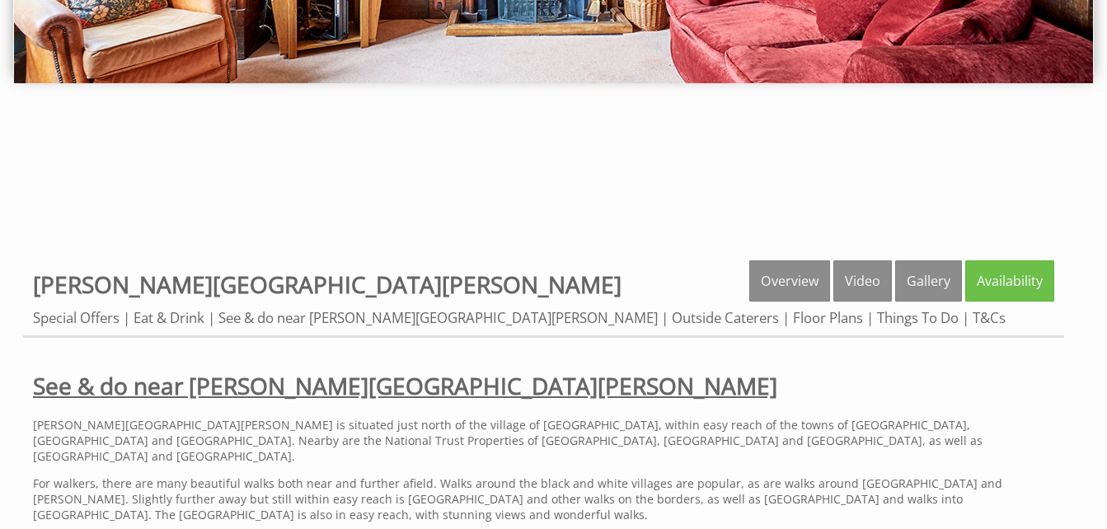
scroll to position [396, 0]
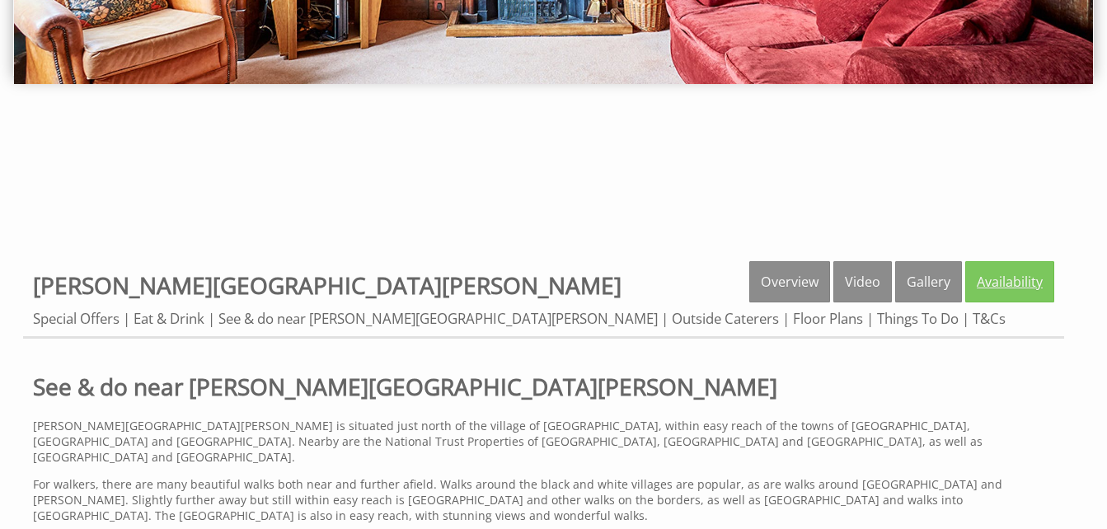
click at [981, 283] on link "Availability" at bounding box center [1009, 281] width 89 height 41
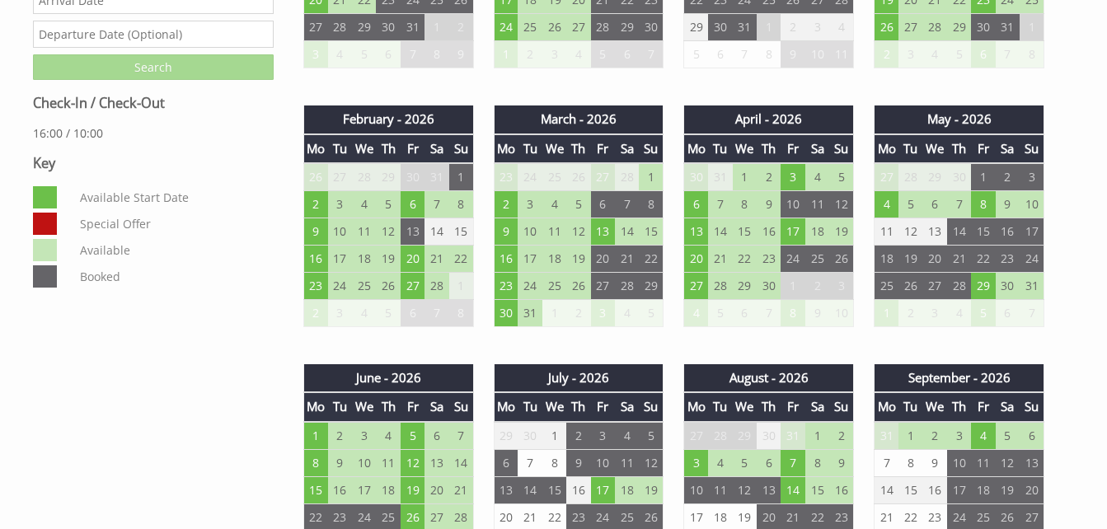
scroll to position [910, 0]
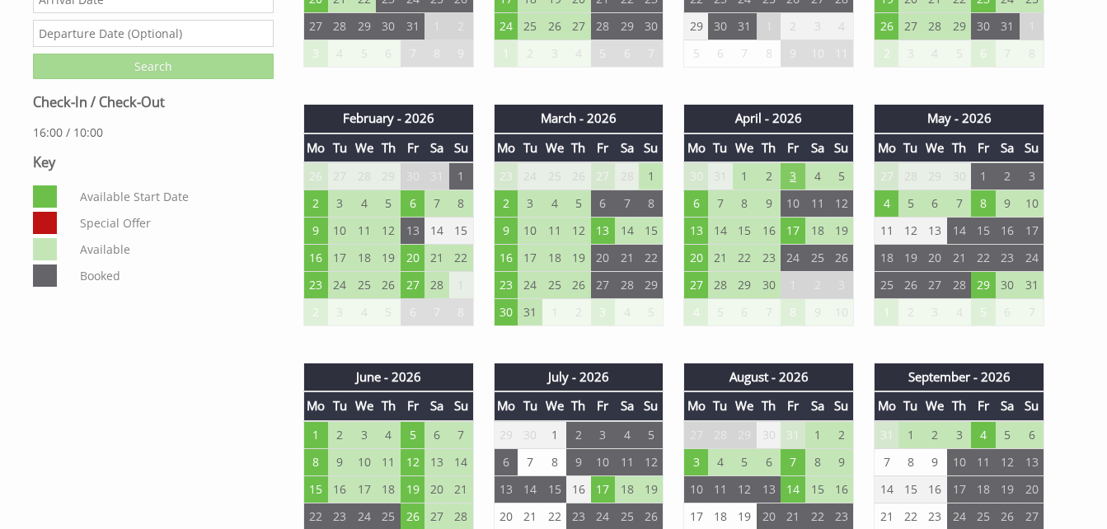
click at [790, 172] on td "3" at bounding box center [793, 176] width 24 height 28
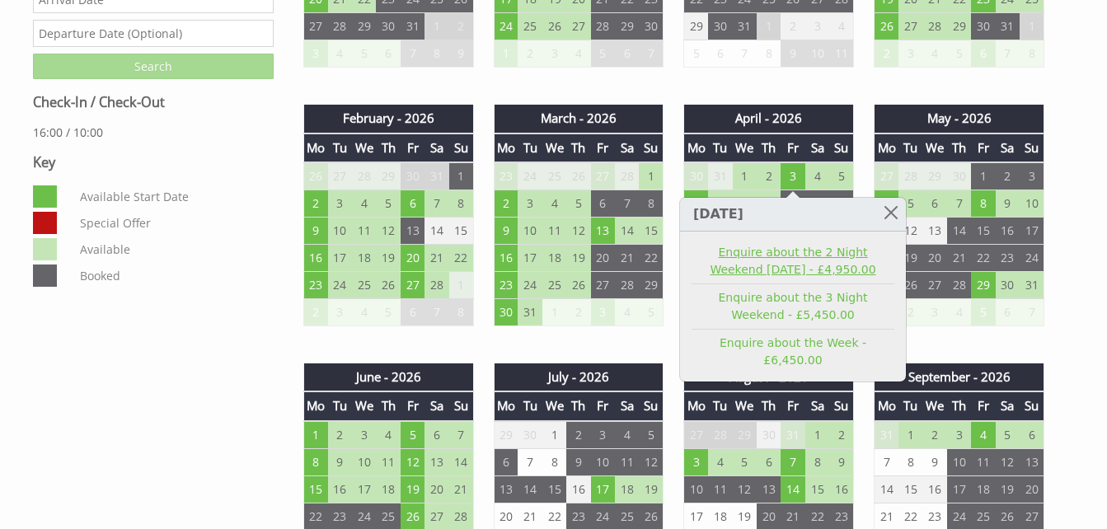
click at [799, 265] on link "Enquire about the 2 Night Weekend Friday - £4,950.00" at bounding box center [792, 261] width 203 height 35
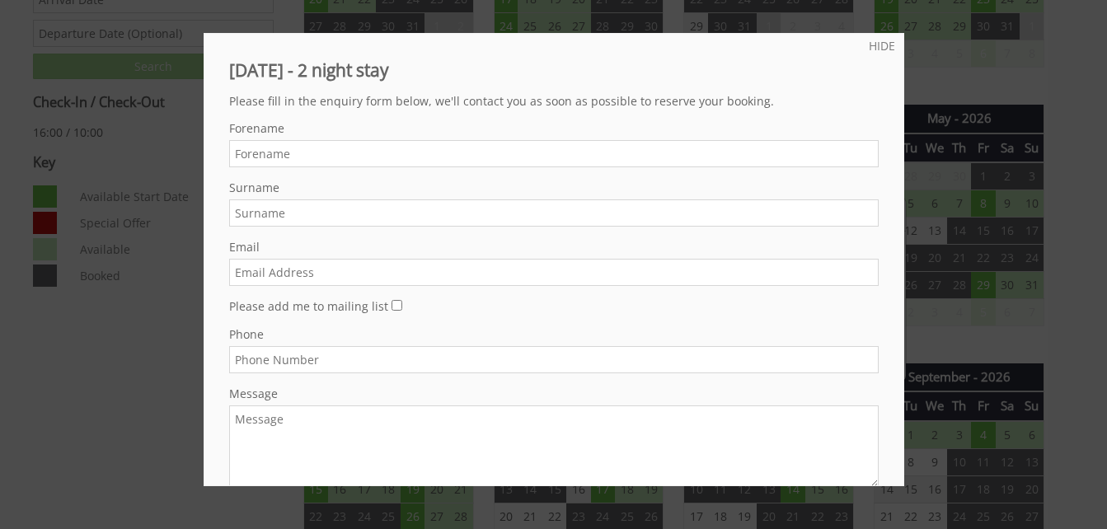
click at [433, 155] on input "Forename" at bounding box center [553, 153] width 649 height 27
click at [276, 162] on input "Forename" at bounding box center [553, 153] width 649 height 27
type input "Mark"
type input "Heathcote"
type input "mark_heathcote_95@hotmail.com"
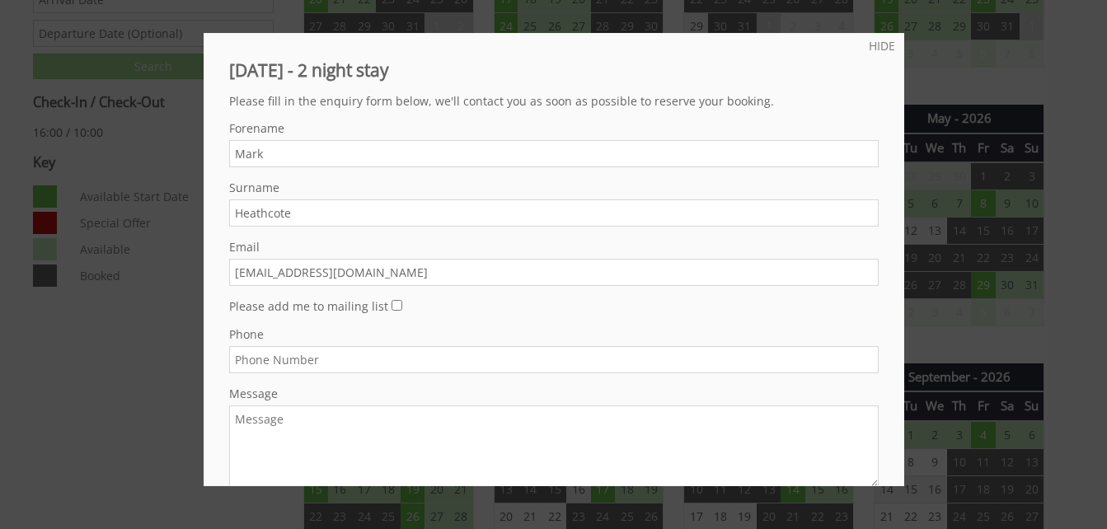
type input "07527594117"
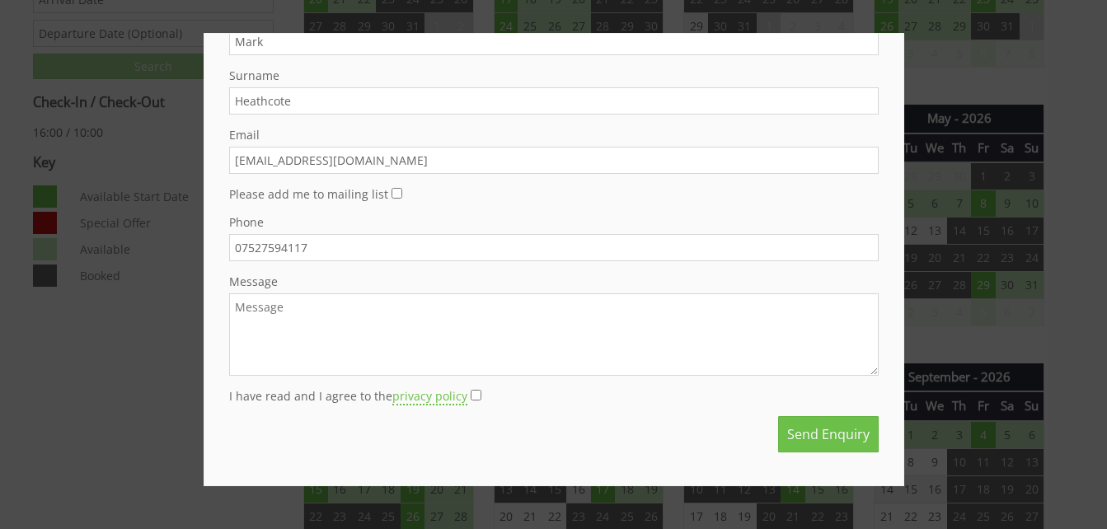
click at [359, 321] on textarea "Message" at bounding box center [553, 334] width 649 height 82
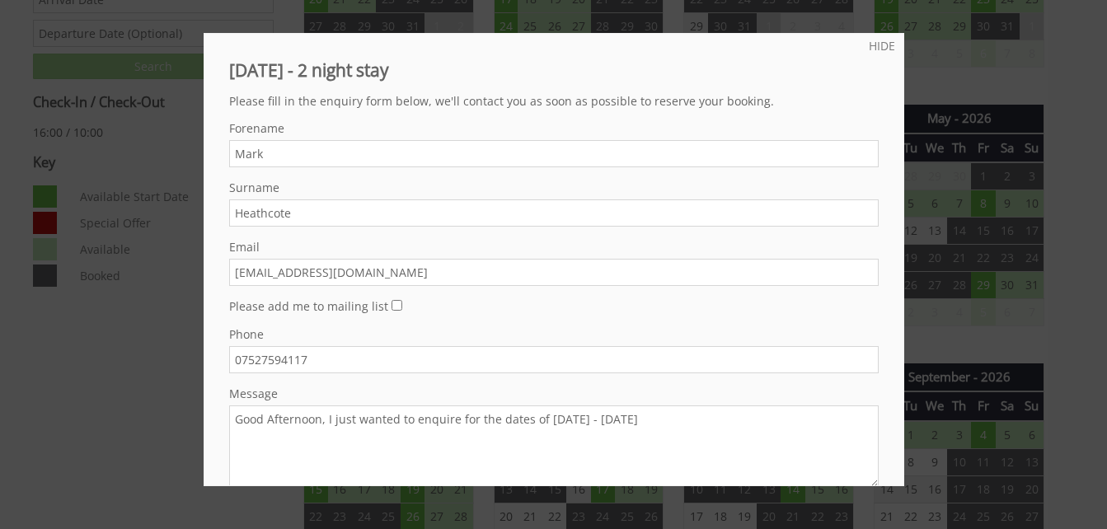
click at [604, 417] on textarea "Good Afternoon, I just wanted to enquire for the dates of 03/04/2025 - 05/04/20…" at bounding box center [553, 447] width 649 height 82
click at [789, 425] on textarea "Good Afternoon, I just wanted to enquire for the dates of 03/04/2026 - 05/04/20…" at bounding box center [553, 447] width 649 height 82
drag, startPoint x: 775, startPoint y: 417, endPoint x: 767, endPoint y: 439, distance: 23.5
click at [767, 439] on textarea "Good Afternoon, I just wanted to enquire for the dates of 03/04/2026 - 05/04/20…" at bounding box center [553, 447] width 649 height 82
click at [781, 421] on textarea "Good Afternoon, I just wanted to enquire for the dates of 03/04/2026 - 05/04/20…" at bounding box center [553, 447] width 649 height 82
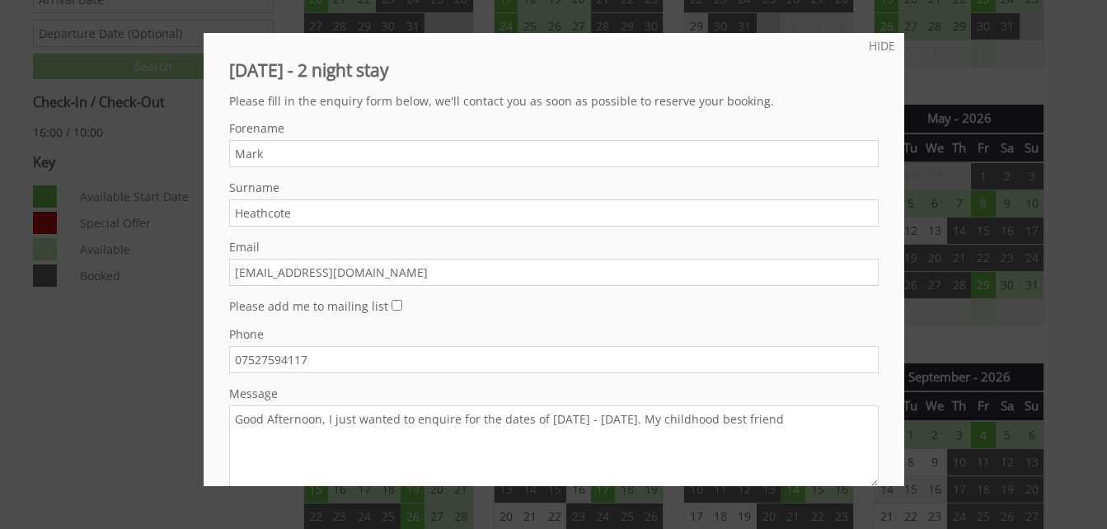
click at [821, 415] on textarea "Good Afternoon, I just wanted to enquire for the dates of 03/04/2026 - 05/04/20…" at bounding box center [553, 447] width 649 height 82
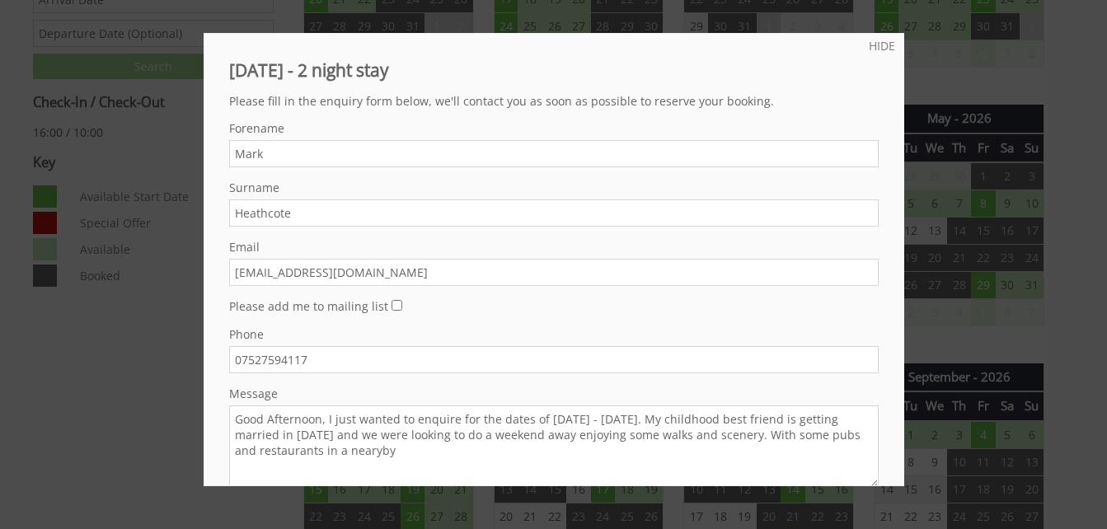
click at [685, 418] on textarea "Good Afternoon, I just wanted to enquire for the dates of 03/04/2026 - 05/04/20…" at bounding box center [553, 447] width 649 height 82
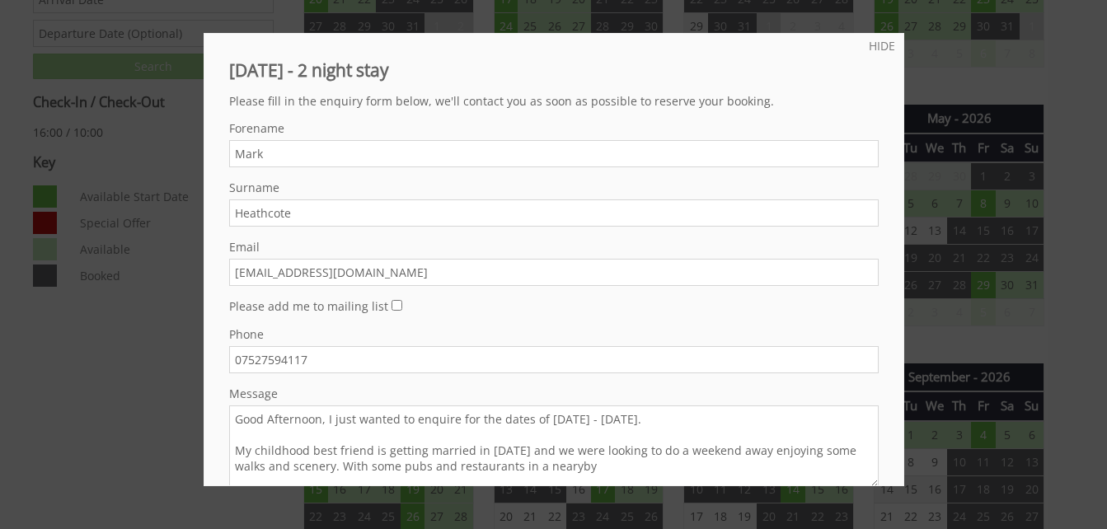
scroll to position [96, 0]
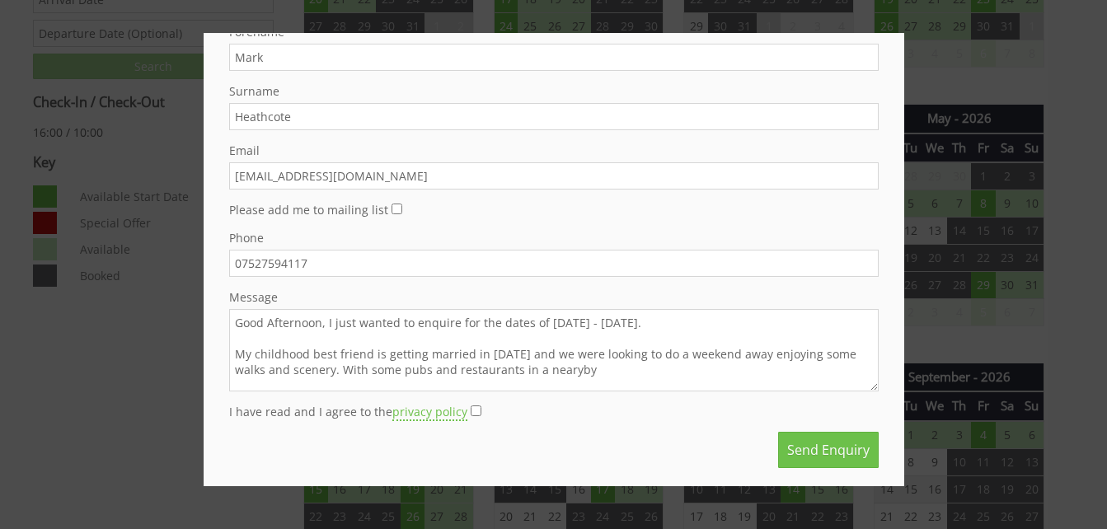
click at [635, 368] on textarea "Good Afternoon, I just wanted to enquire for the dates of 03/04/2026 - 05/04/20…" at bounding box center [553, 350] width 649 height 82
click at [288, 369] on textarea "Good Afternoon, I just wanted to enquire for the dates of 03/04/2026 - 05/04/20…" at bounding box center [553, 350] width 649 height 82
click at [652, 377] on textarea "Good Afternoon, I just wanted to enquire for the dates of 03/04/2026 - 05/04/20…" at bounding box center [553, 350] width 649 height 82
click at [584, 372] on textarea "Good Afternoon, I just wanted to enquire for the dates of 03/04/2026 - 05/04/20…" at bounding box center [553, 350] width 649 height 82
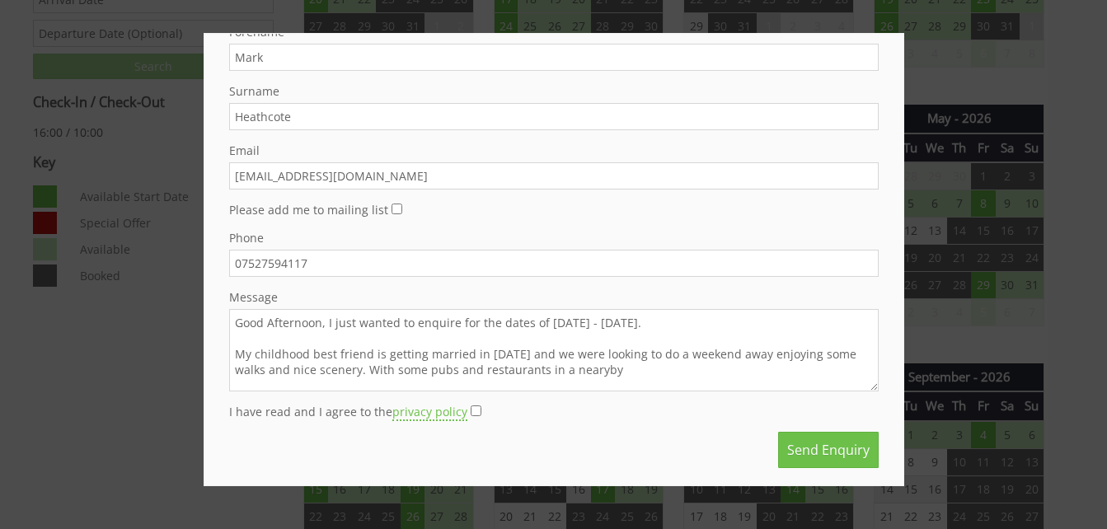
drag, startPoint x: 584, startPoint y: 372, endPoint x: 546, endPoint y: 331, distance: 56.0
click at [546, 331] on textarea "Good Afternoon, I just wanted to enquire for the dates of 03/04/2026 - 05/04/20…" at bounding box center [553, 350] width 649 height 82
click at [596, 368] on textarea "Good Afternoon, I just wanted to enquire for the dates of 03/04/2026 - 05/04/20…" at bounding box center [553, 350] width 649 height 82
click at [617, 374] on textarea "Good Afternoon, I just wanted to enquire for the dates of 03/04/2026 - 05/04/20…" at bounding box center [553, 350] width 649 height 82
click at [422, 368] on textarea "Good Afternoon, I just wanted to enquire for the dates of 03/04/2026 - 05/04/20…" at bounding box center [553, 350] width 649 height 82
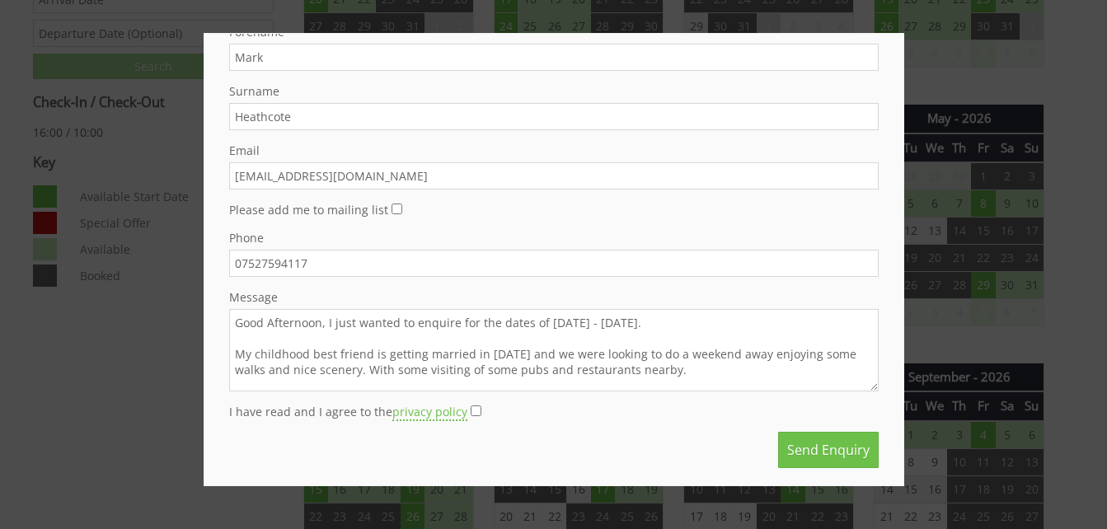
click at [427, 368] on textarea "Good Afternoon, I just wanted to enquire for the dates of 03/04/2026 - 05/04/20…" at bounding box center [553, 350] width 649 height 82
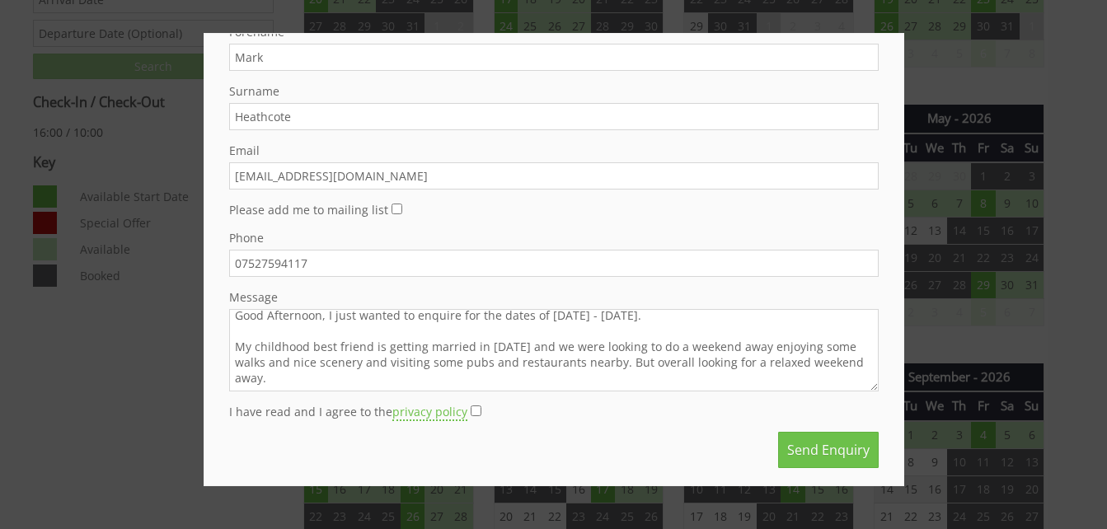
scroll to position [34, 0]
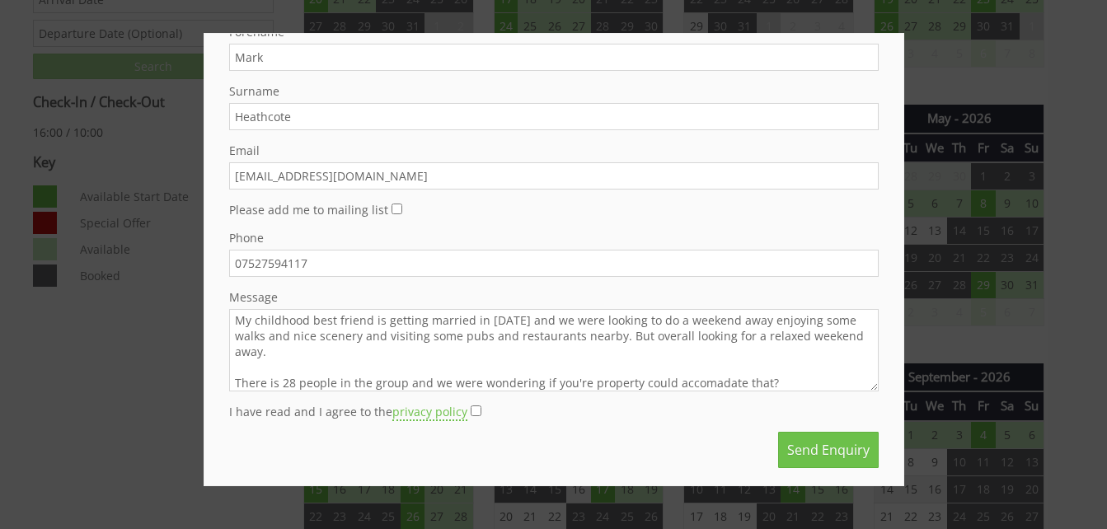
click at [600, 349] on textarea "Good Afternoon, I just wanted to enquire for the dates of 03/04/2026 - 05/04/20…" at bounding box center [553, 350] width 649 height 82
click at [708, 383] on textarea "Good Afternoon, I just wanted to enquire for the dates of 03/04/2026 - 05/04/20…" at bounding box center [553, 350] width 649 height 82
click at [742, 353] on textarea "Good Afternoon, I just wanted to enquire for the dates of 03/04/2026 - 05/04/20…" at bounding box center [553, 350] width 649 height 82
click at [687, 386] on textarea "Good Afternoon, I just wanted to enquire for the dates of 03/04/2026 - 05/04/20…" at bounding box center [553, 350] width 649 height 82
click at [703, 328] on textarea "Good Afternoon, I just wanted to enquire for the dates of 03/04/2026 - 05/04/20…" at bounding box center [553, 350] width 649 height 82
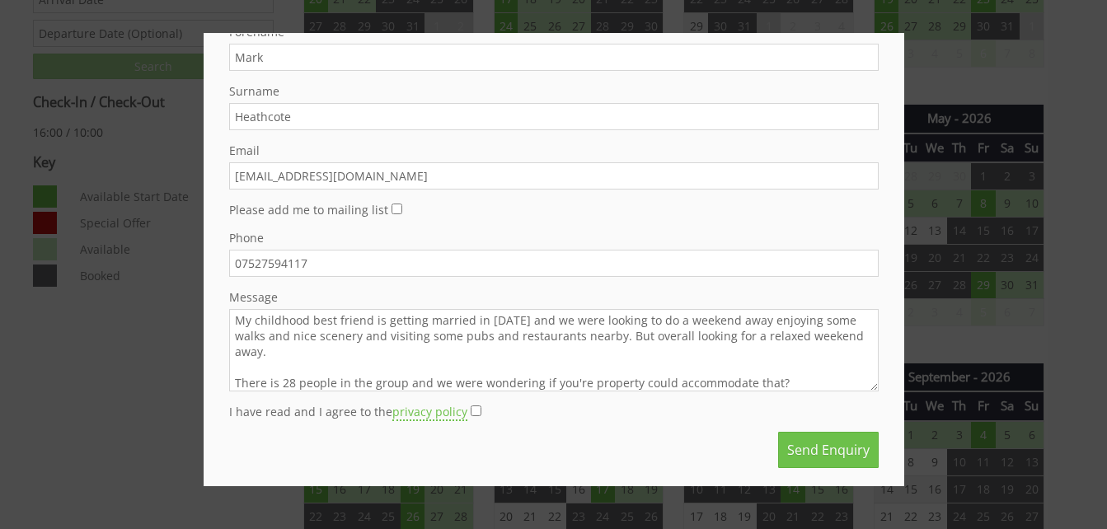
click at [790, 372] on textarea "Good Afternoon, I just wanted to enquire for the dates of 03/04/2026 - 05/04/20…" at bounding box center [553, 350] width 649 height 82
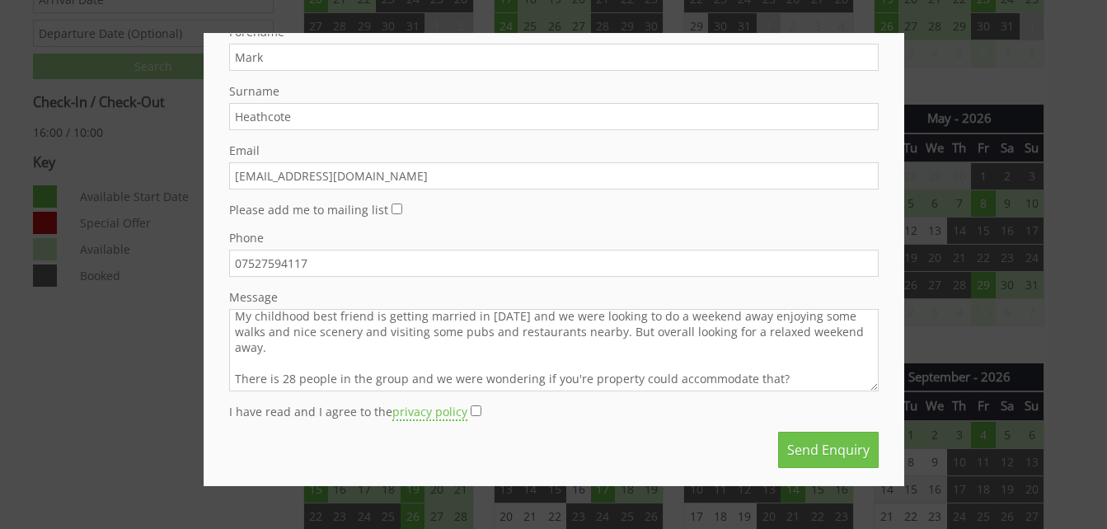
scroll to position [39, 0]
click at [771, 377] on textarea "Good Afternoon, I just wanted to enquire for the dates of 03/04/2026 - 05/04/20…" at bounding box center [553, 350] width 649 height 82
click at [772, 377] on textarea "Good Afternoon, I just wanted to enquire for the dates of 03/04/2026 - 05/04/20…" at bounding box center [553, 350] width 649 height 82
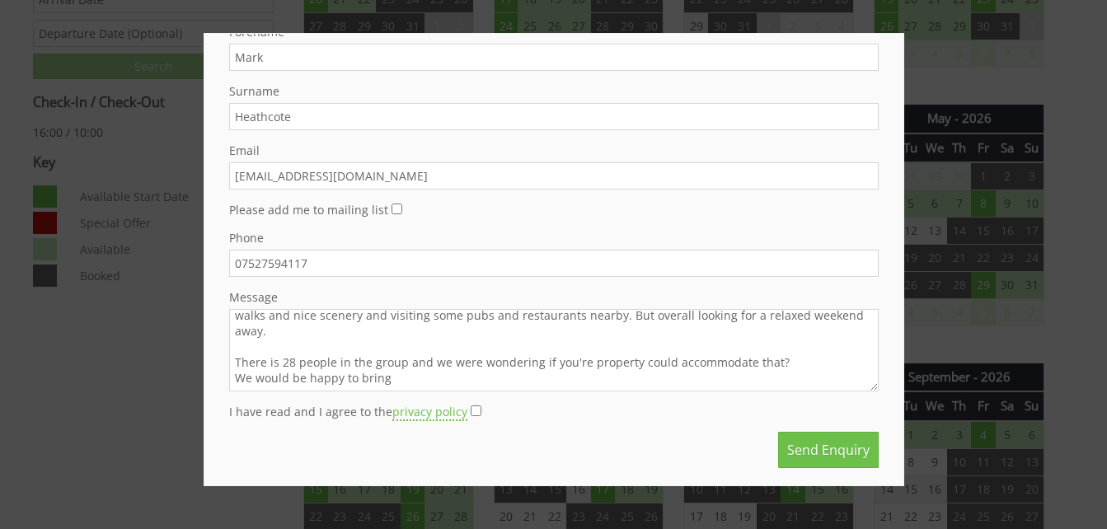
scroll to position [54, 0]
click at [662, 378] on textarea "Good Afternoon, I just wanted to enquire for the dates of 03/04/2026 - 05/04/20…" at bounding box center [553, 350] width 649 height 82
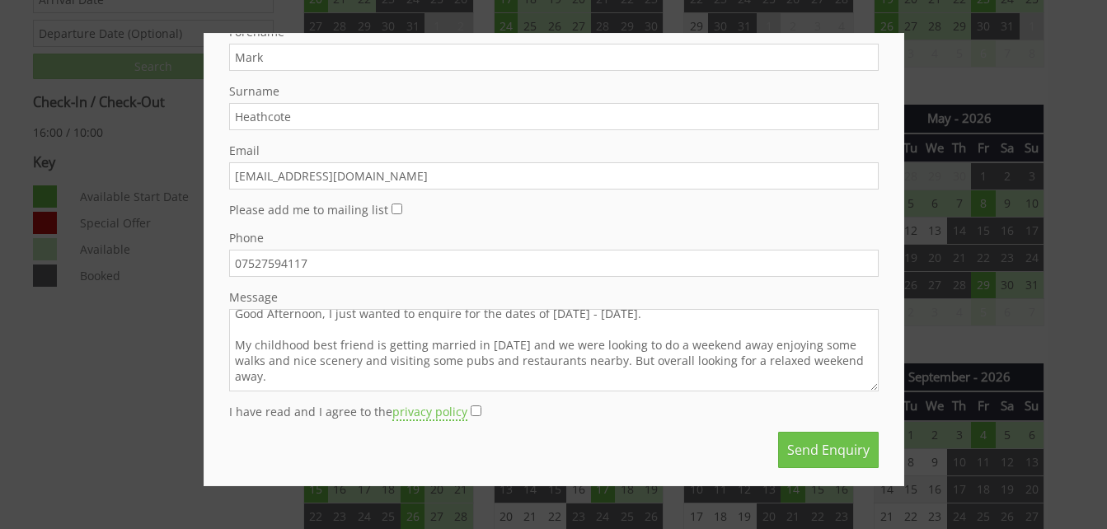
scroll to position [9, 0]
click at [332, 376] on textarea "Good Afternoon, I just wanted to enquire for the dates of 03/04/2026 - 05/04/20…" at bounding box center [553, 350] width 649 height 82
click at [410, 362] on textarea "Good Afternoon, I just wanted to enquire for the dates of 03/04/2026 - 05/04/20…" at bounding box center [553, 350] width 649 height 82
click at [664, 359] on textarea "Good Afternoon, I just wanted to enquire for the dates of 03/04/2026 - 05/04/20…" at bounding box center [553, 350] width 649 height 82
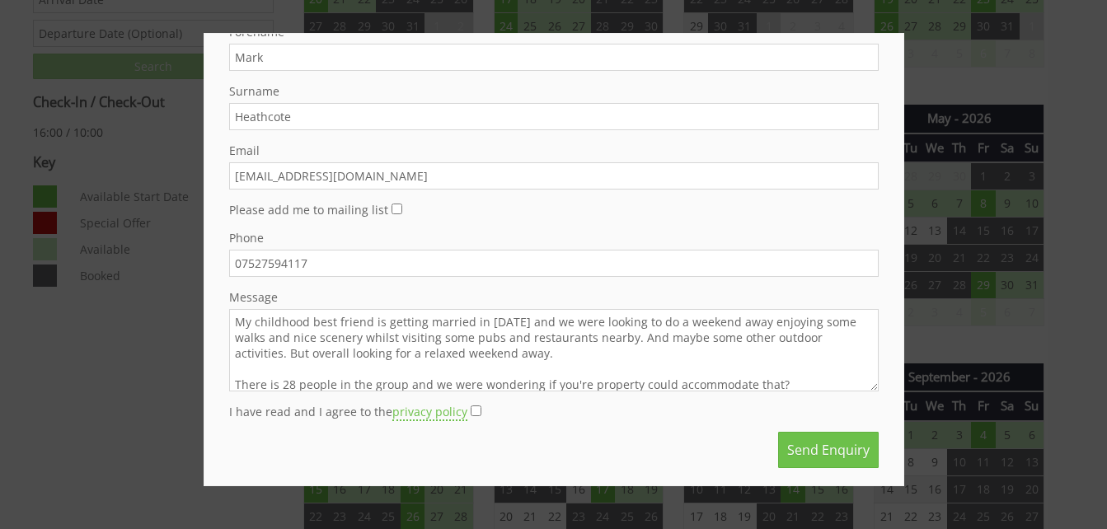
type textarea "Good Afternoon, I just wanted to enquire for the dates of 03/04/2026 - 05/04/20…"
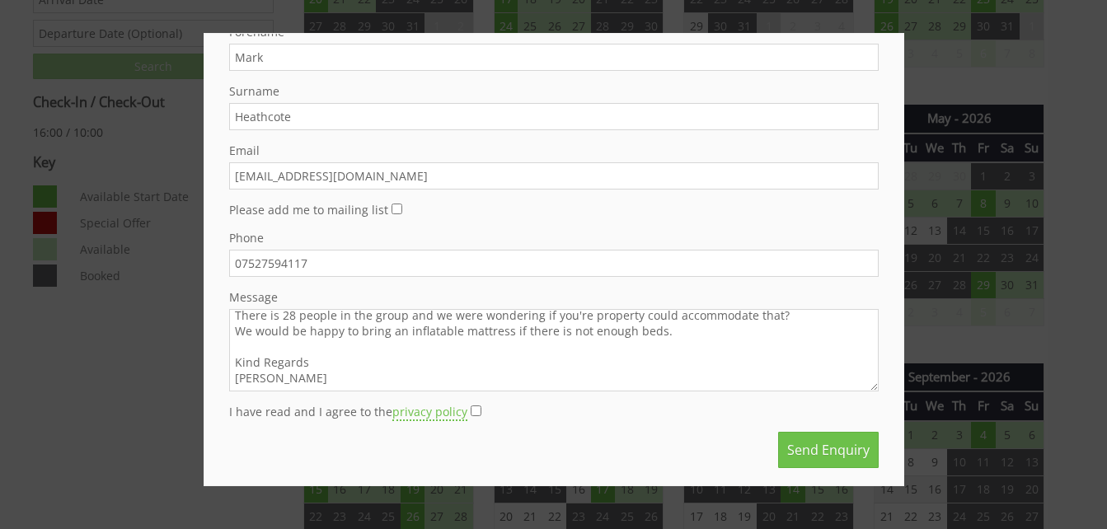
scroll to position [0, 0]
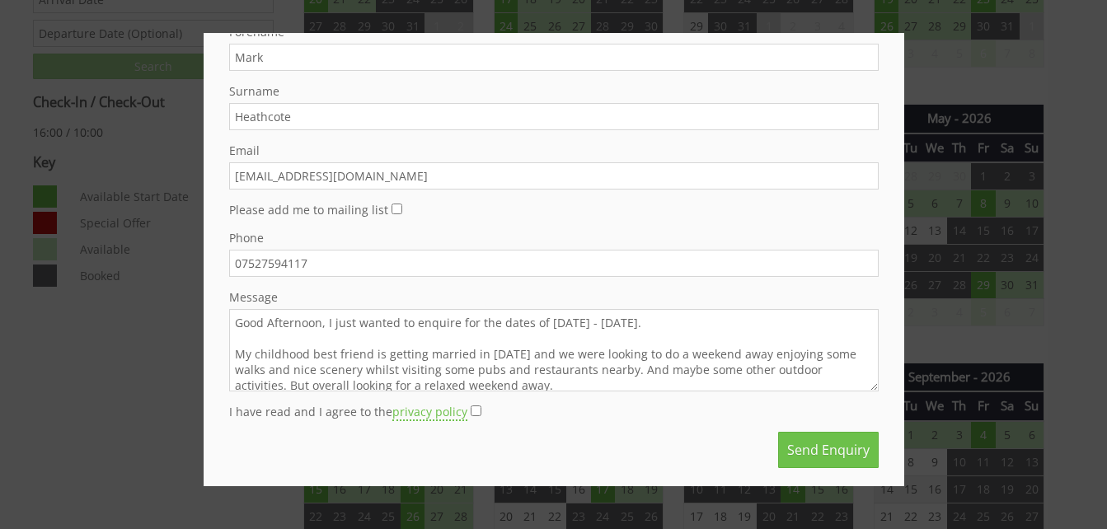
drag, startPoint x: 570, startPoint y: 378, endPoint x: 148, endPoint y: 265, distance: 436.8
click at [148, 265] on div "HIDE Friday 03/04/2026 - 2 night stay Please fill in the enquiry form below, we…" at bounding box center [553, 264] width 1107 height 529
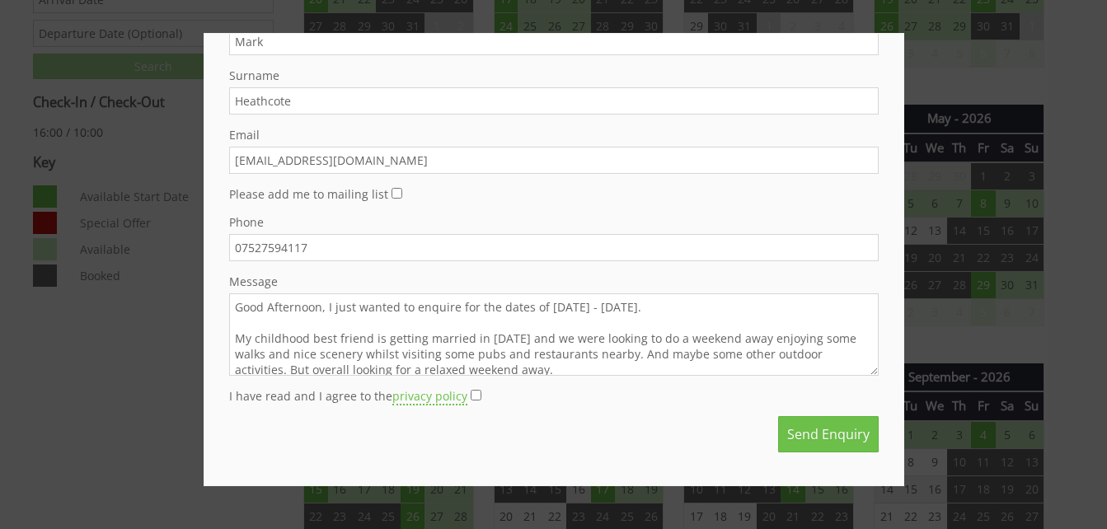
scroll to position [111, 0]
click at [800, 443] on button "Send Enquiry" at bounding box center [828, 435] width 101 height 36
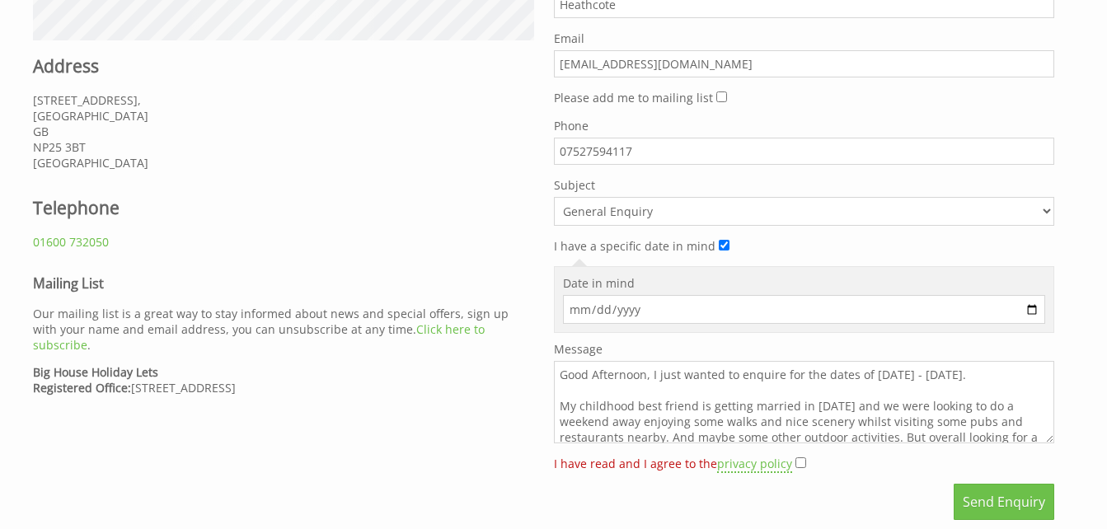
scroll to position [939, 0]
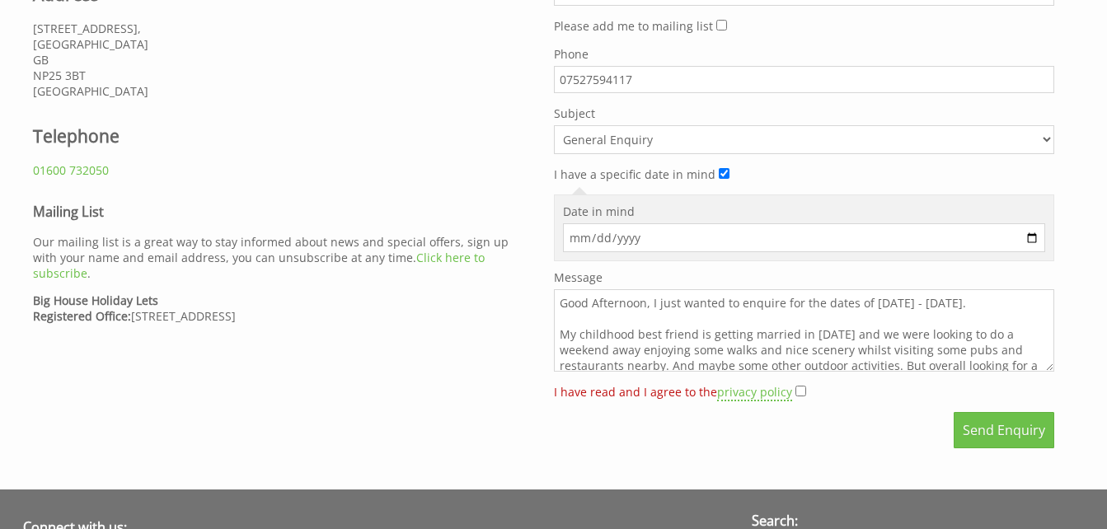
click at [795, 391] on input "I have read and I agree to the privacy policy" at bounding box center [800, 391] width 11 height 11
checkbox input "true"
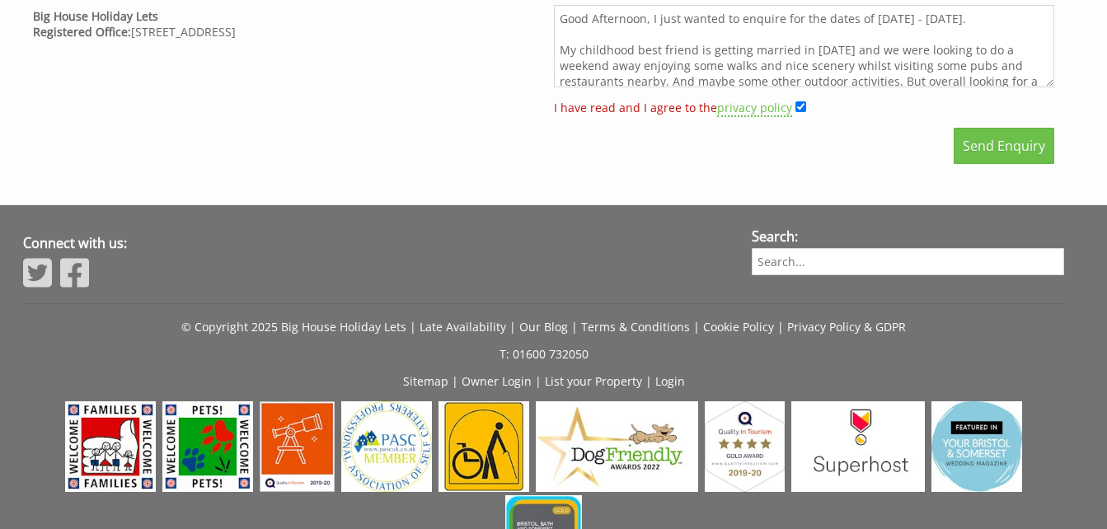
scroll to position [1254, 0]
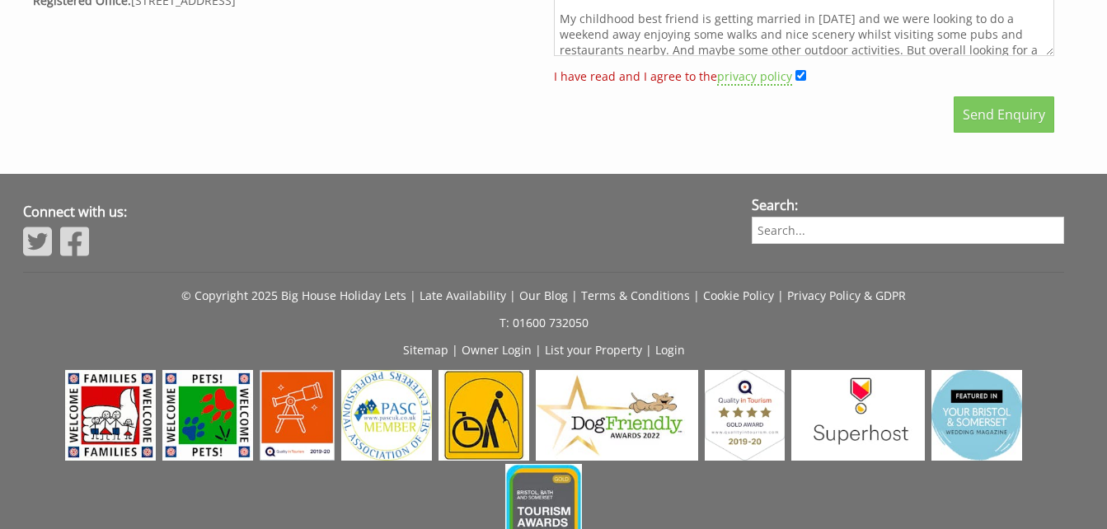
click at [1023, 124] on button "Send Enquiry" at bounding box center [1004, 114] width 101 height 36
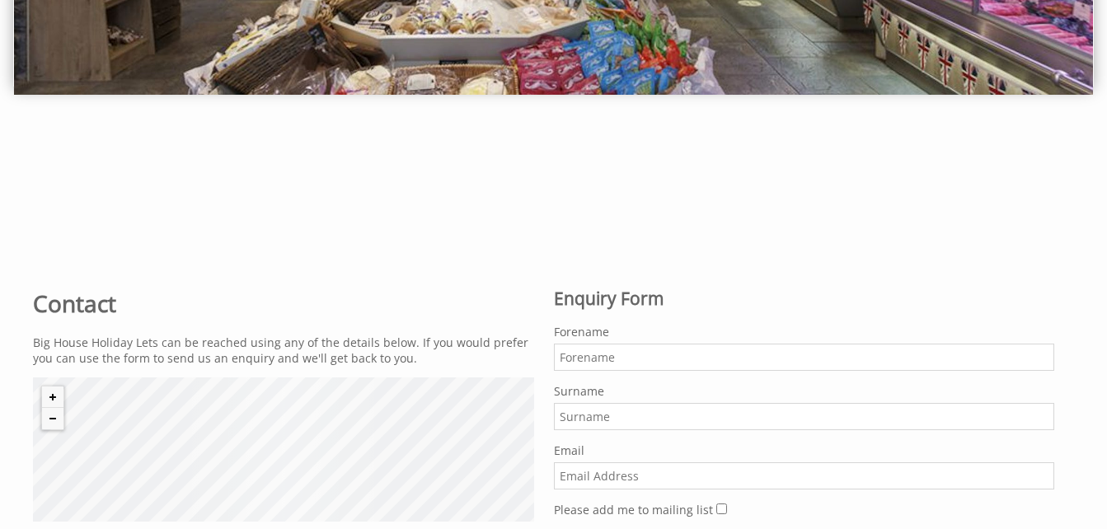
scroll to position [387, 0]
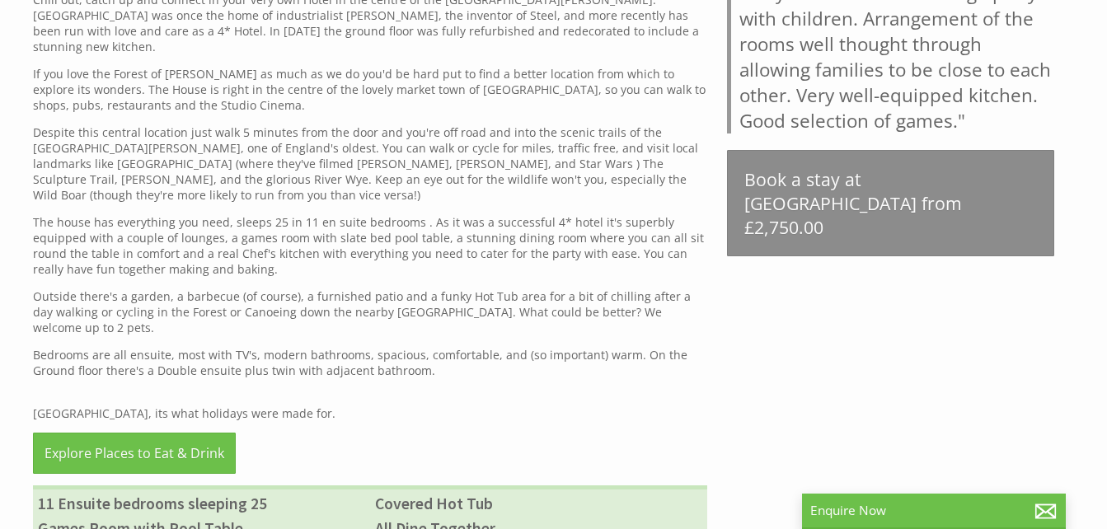
scroll to position [1137, 0]
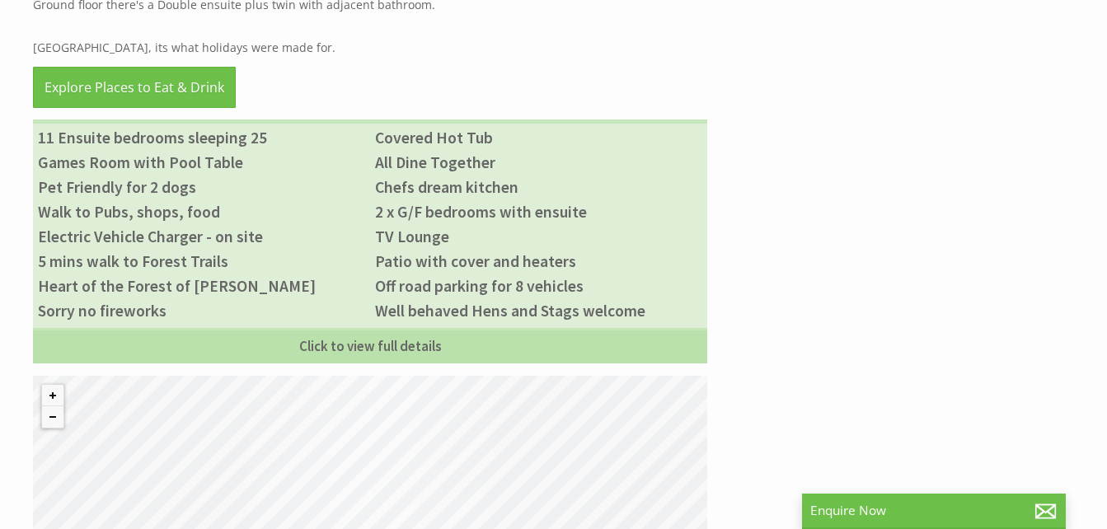
click at [884, 171] on div "Properties [GEOGRAPHIC_DATA] Overview Video Gallery Availability Special Offers…" at bounding box center [543, 73] width 1041 height 1106
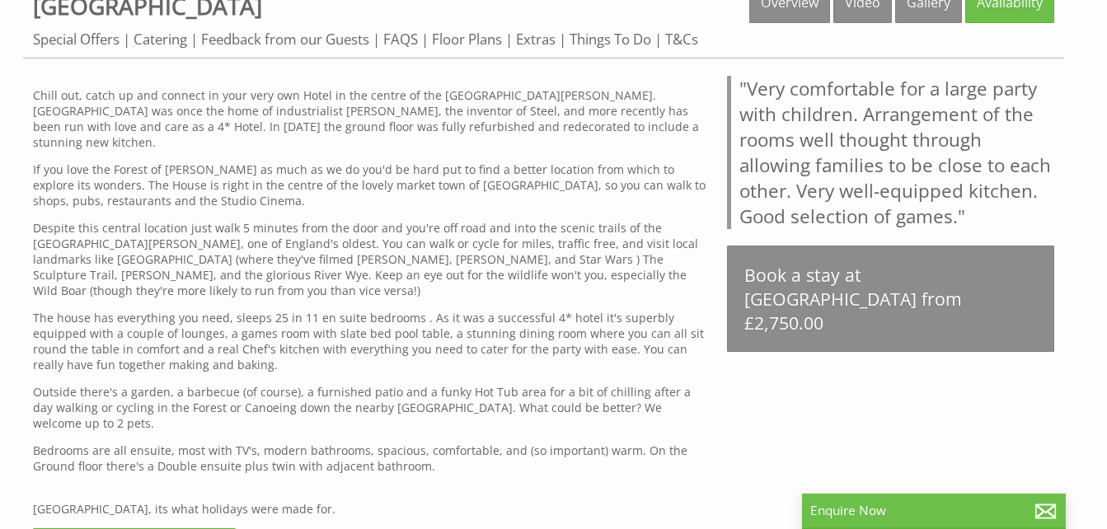
scroll to position [677, 0]
click at [456, 219] on p "Despite this central location just walk 5 minutes from the door and you're off …" at bounding box center [370, 258] width 674 height 78
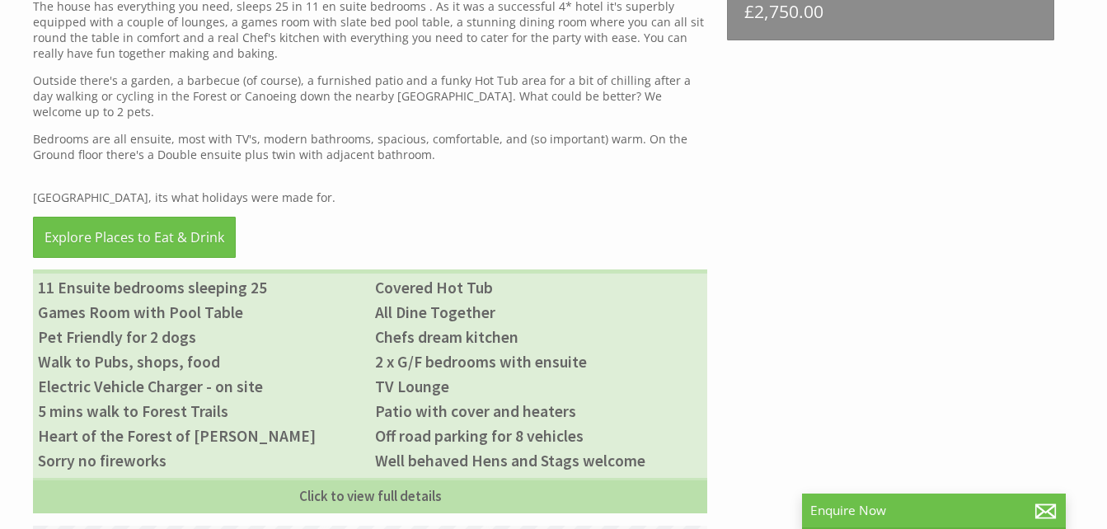
scroll to position [988, 0]
click at [818, 288] on div "Properties [GEOGRAPHIC_DATA] Overview Video Gallery Availability Special Offers…" at bounding box center [543, 223] width 1041 height 1106
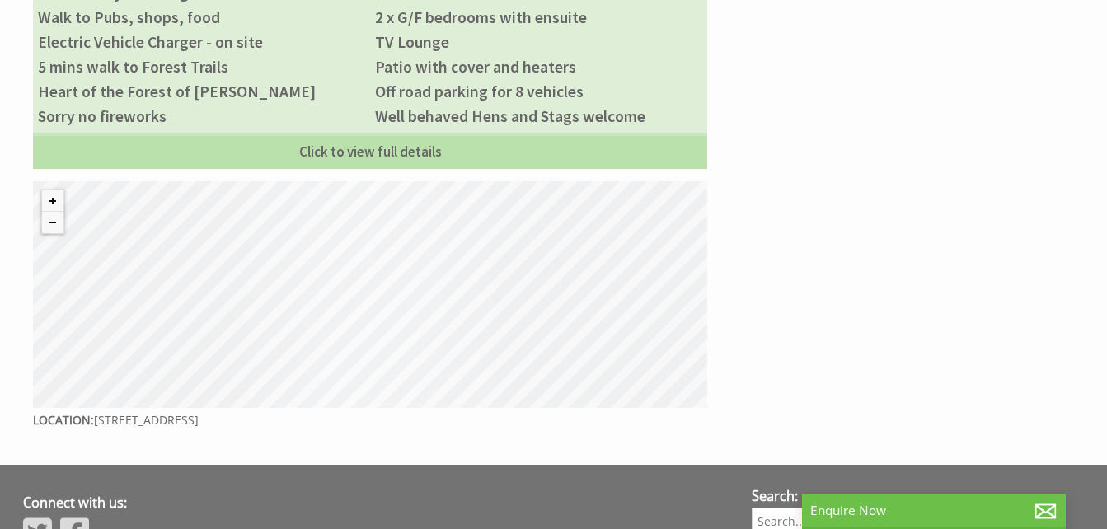
scroll to position [1312, 0]
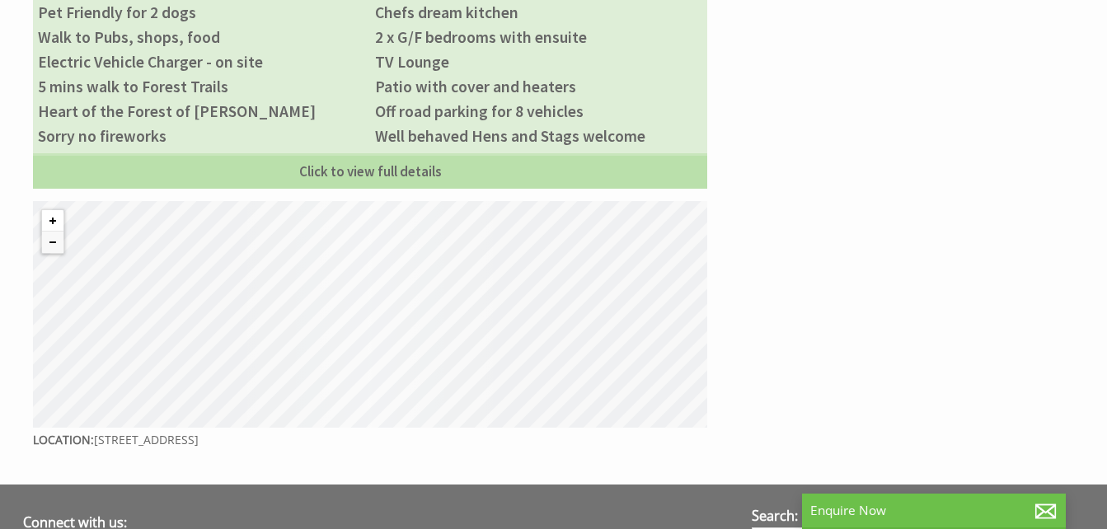
click at [50, 210] on button "Zoom in" at bounding box center [52, 220] width 21 height 21
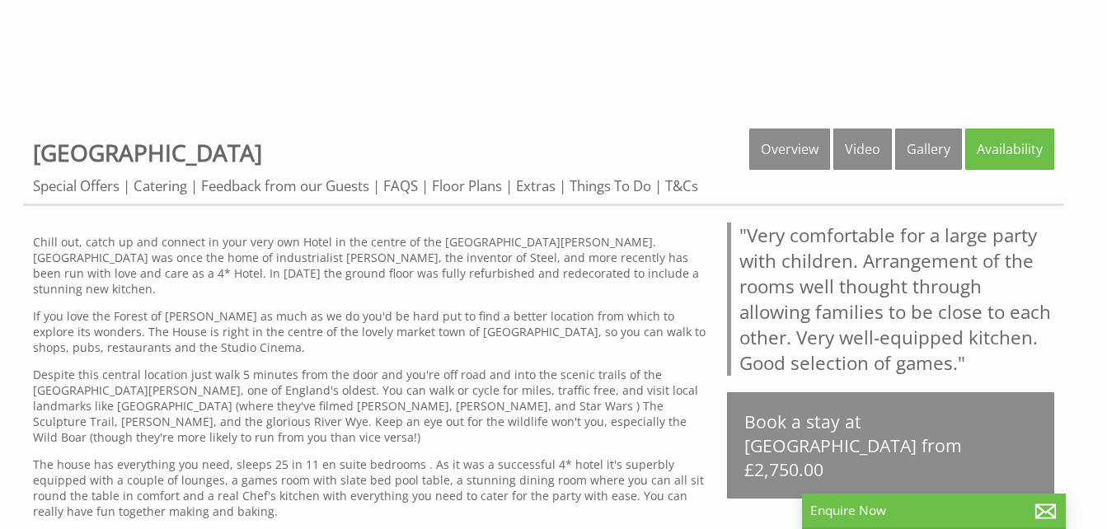
scroll to position [528, 0]
click at [264, 189] on link "Feedback from our Guests" at bounding box center [285, 187] width 168 height 21
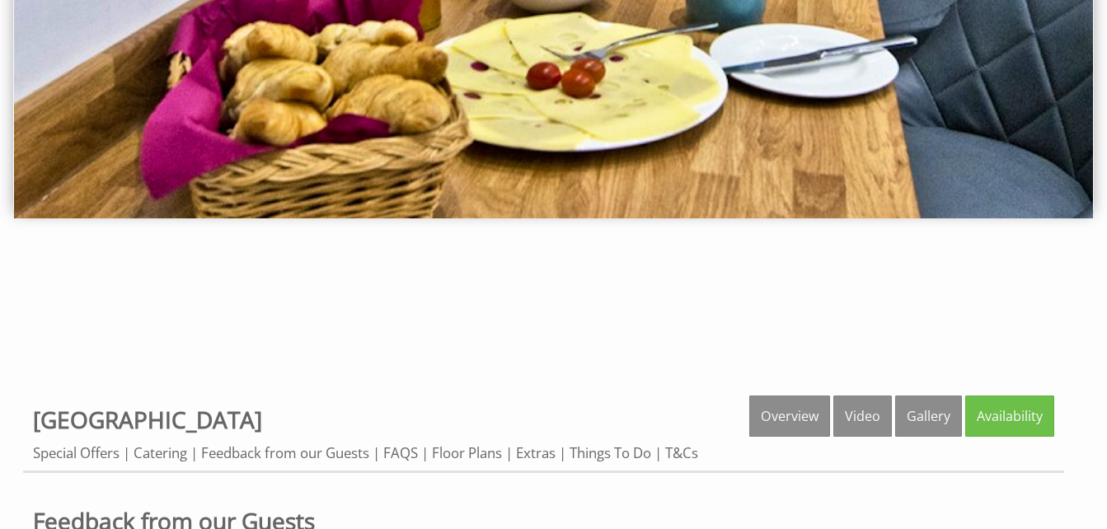
scroll to position [274, 0]
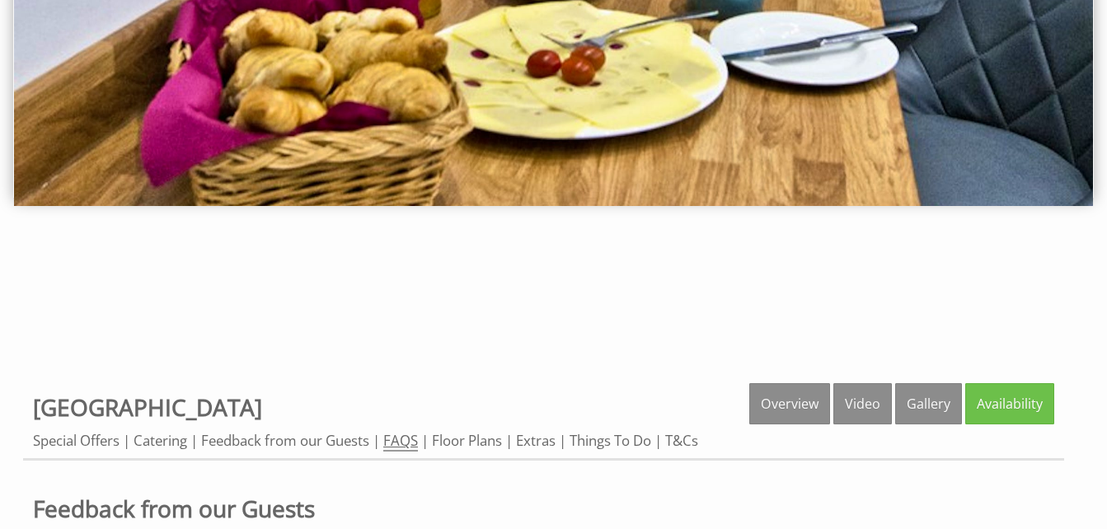
click at [397, 446] on link "FAQS" at bounding box center [400, 441] width 35 height 21
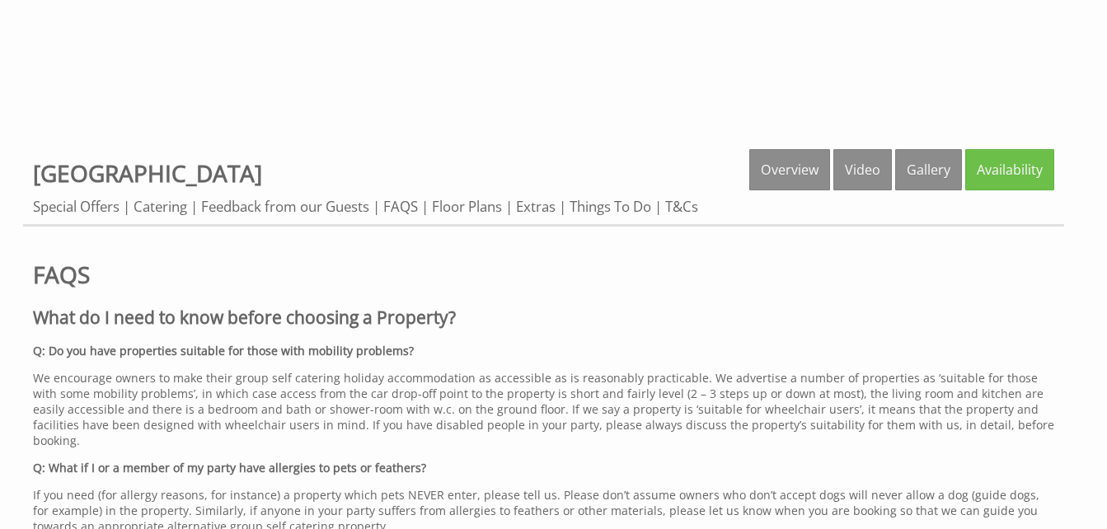
scroll to position [507, 0]
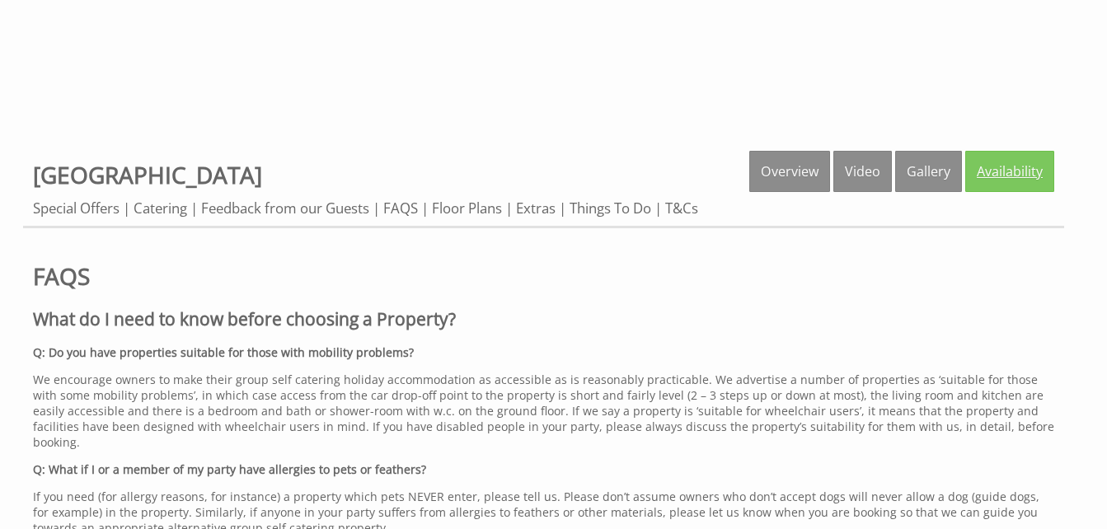
click at [1015, 182] on link "Availability" at bounding box center [1009, 171] width 89 height 41
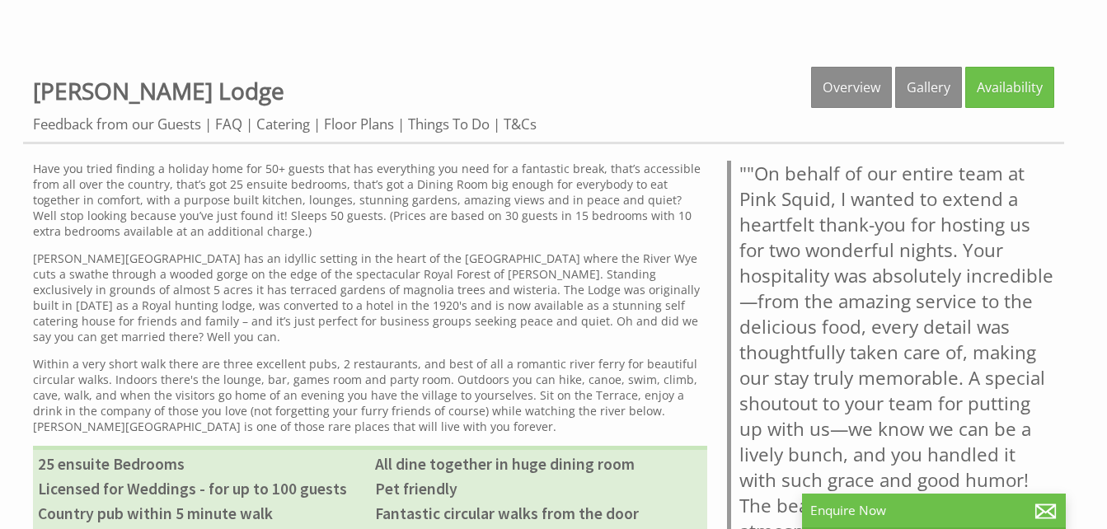
scroll to position [649, 0]
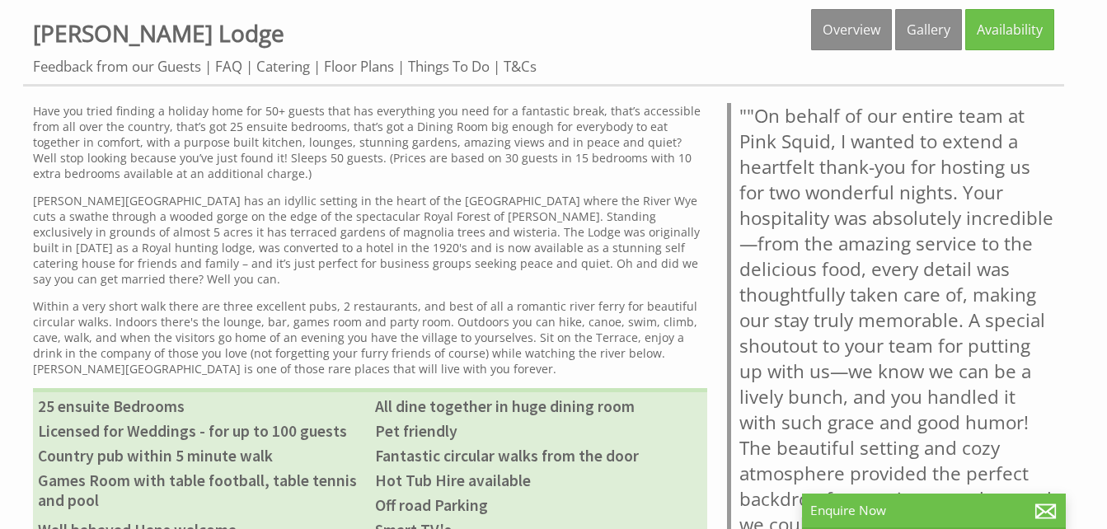
click at [388, 248] on p "[PERSON_NAME][GEOGRAPHIC_DATA] has an idyllic setting in the heart of the [GEOG…" at bounding box center [370, 240] width 674 height 94
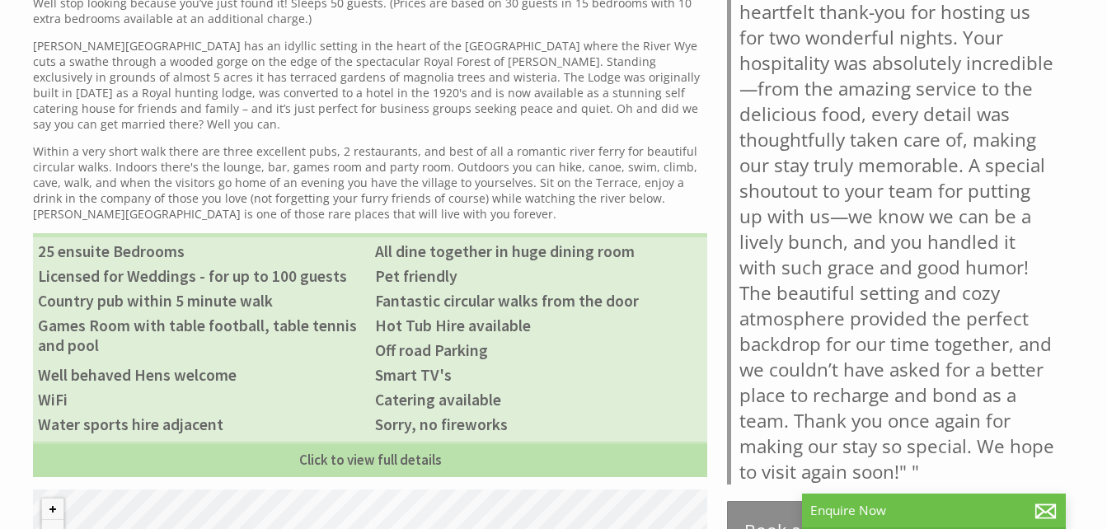
scroll to position [1052, 0]
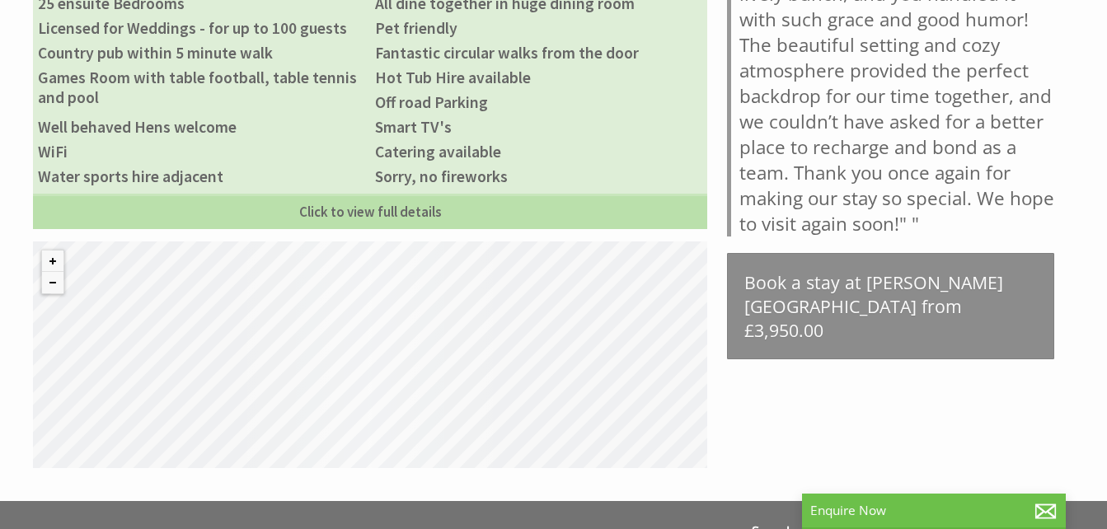
click at [596, 90] on li "Off road Parking" at bounding box center [538, 102] width 337 height 25
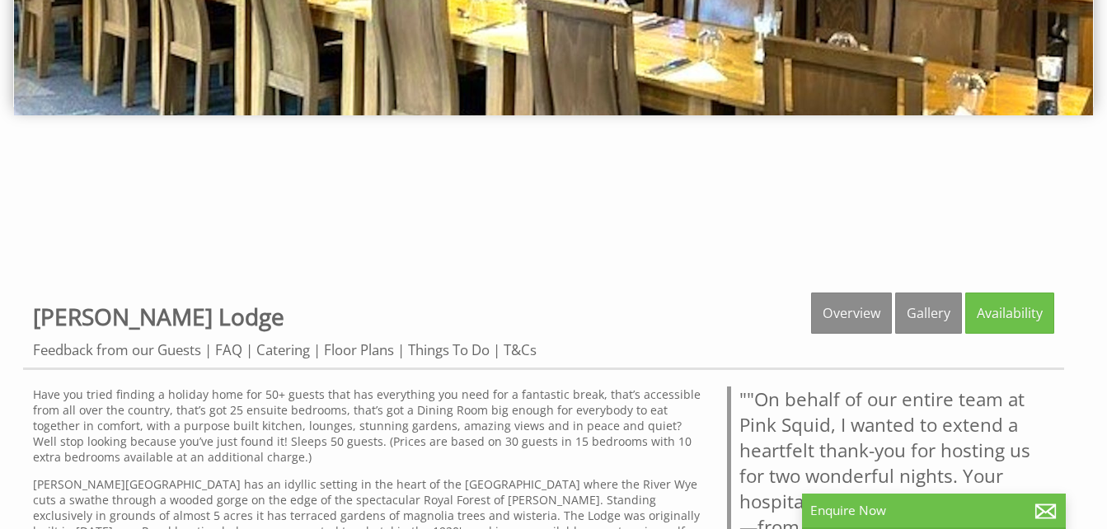
scroll to position [471, 0]
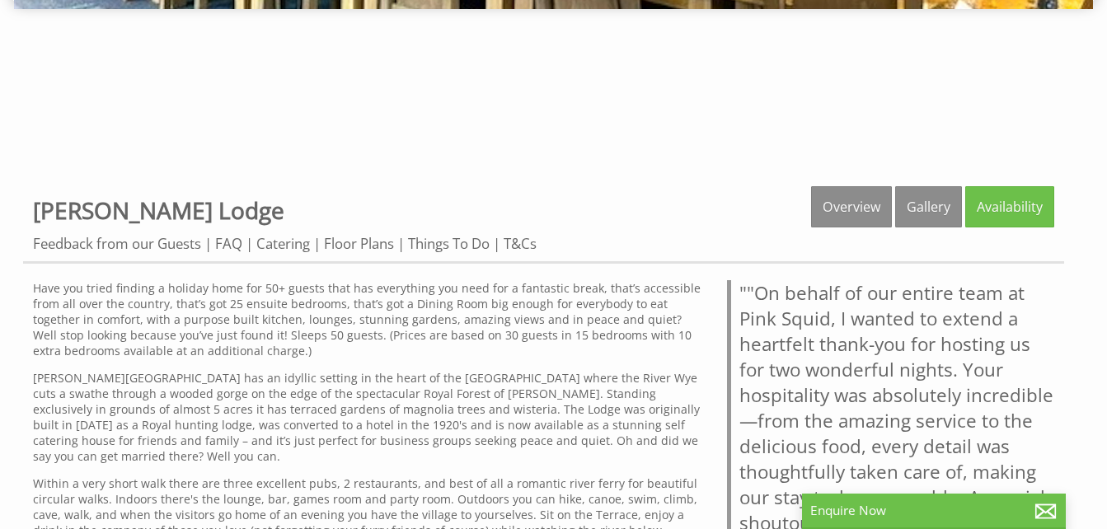
click at [660, 248] on ul "Feedback from our Guests FAQ Catering Floor Plans Things To Do T&Cs" at bounding box center [543, 243] width 1021 height 19
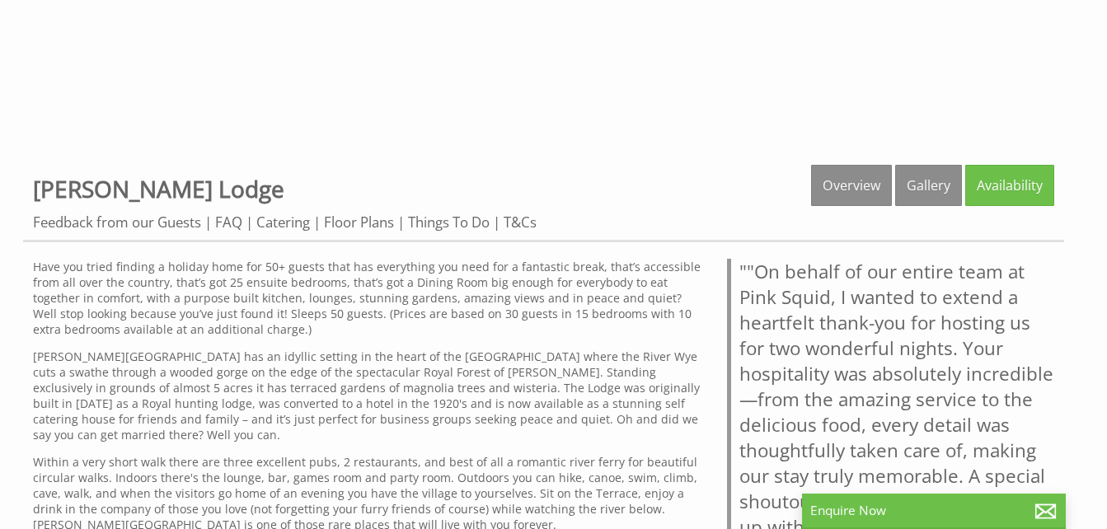
scroll to position [495, 0]
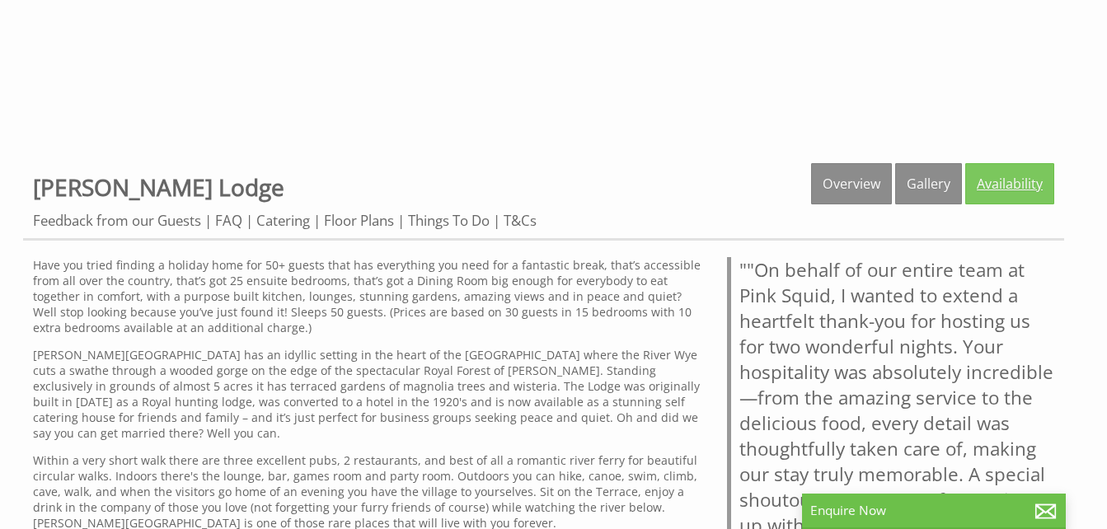
click at [1010, 184] on link "Availability" at bounding box center [1009, 183] width 89 height 41
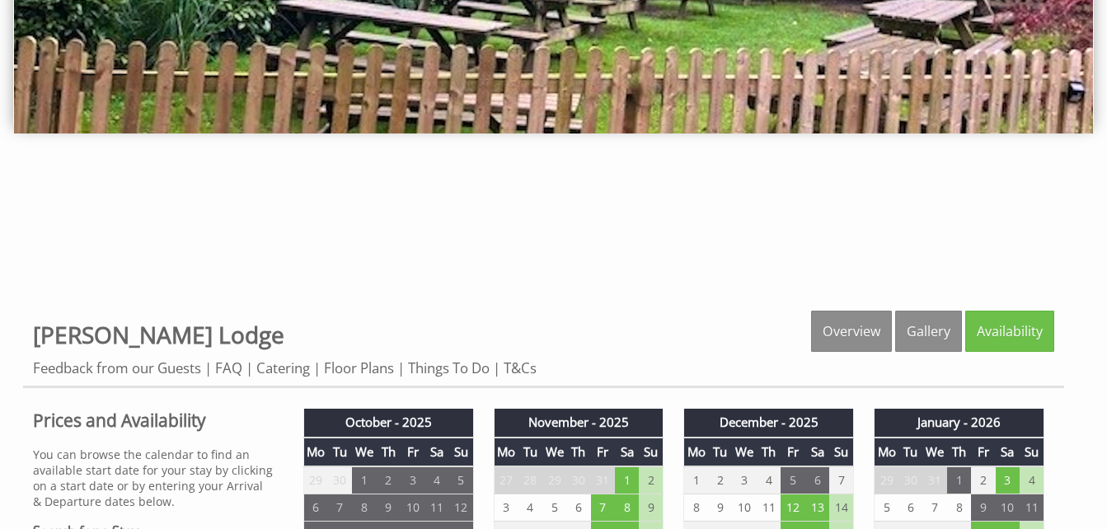
scroll to position [346, 0]
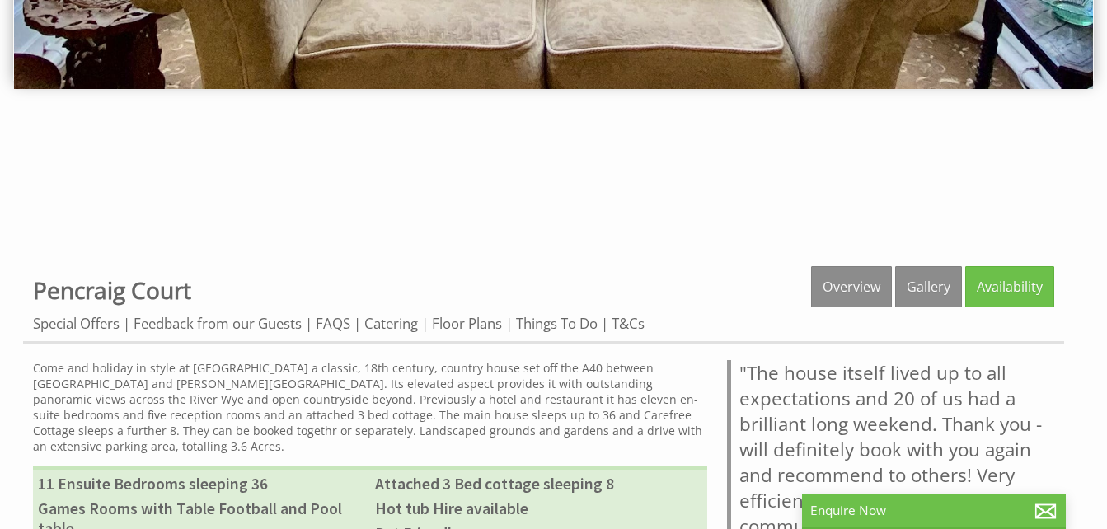
scroll to position [391, 0]
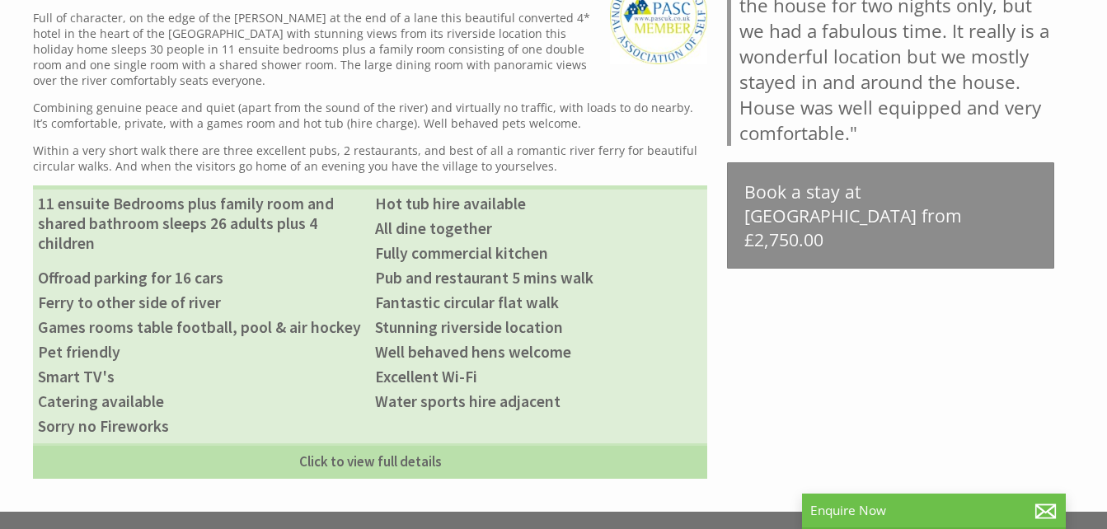
scroll to position [785, 0]
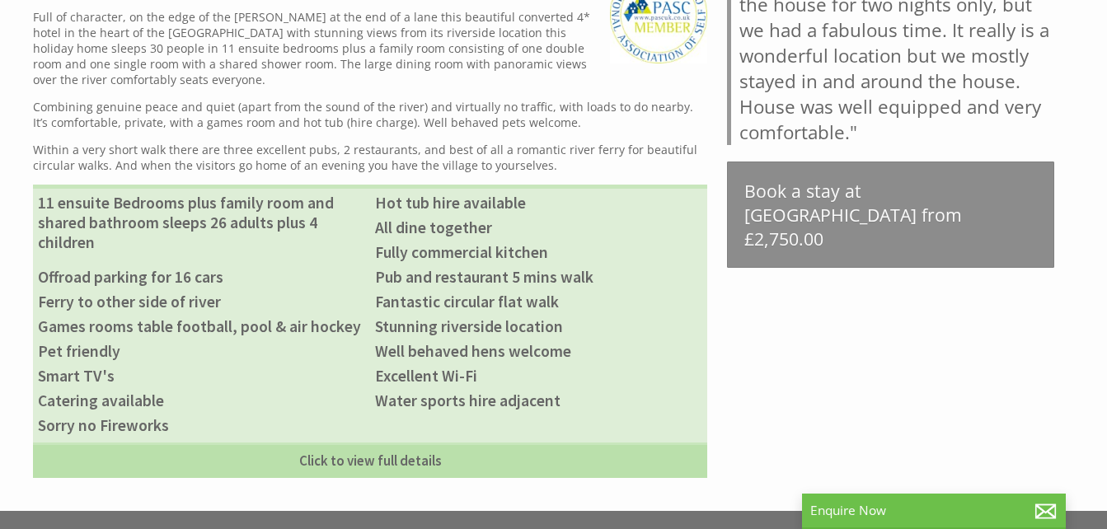
click at [746, 370] on div "Properties [GEOGRAPHIC_DATA] Overview Video Gallery Availability Special Offers…" at bounding box center [543, 175] width 1041 height 606
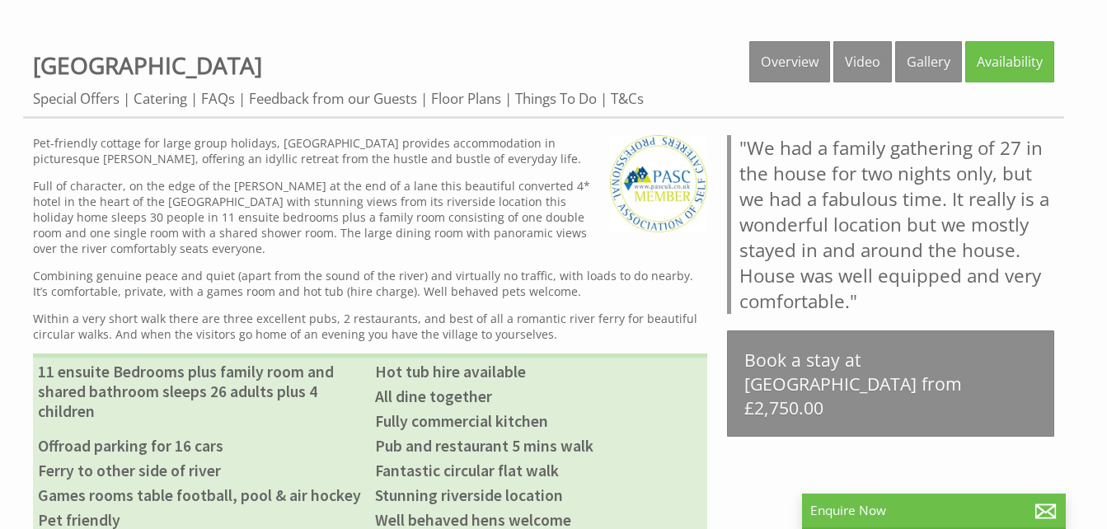
scroll to position [613, 0]
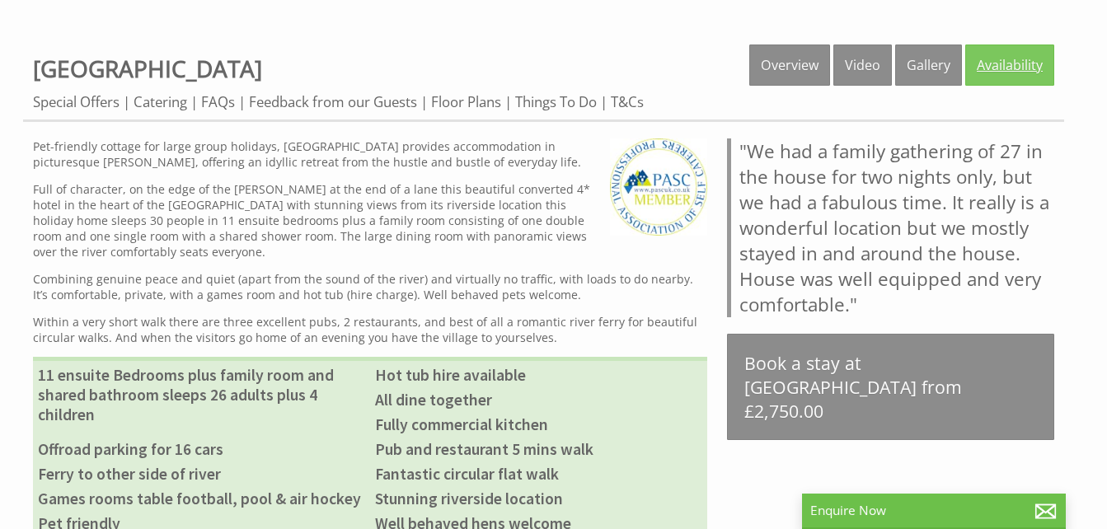
click at [1019, 66] on link "Availability" at bounding box center [1009, 65] width 89 height 41
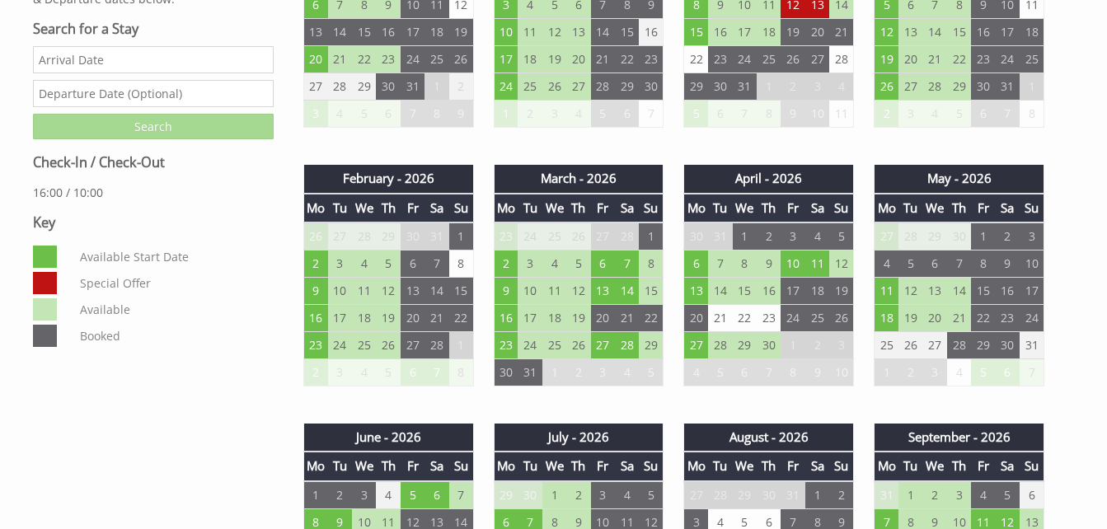
scroll to position [855, 0]
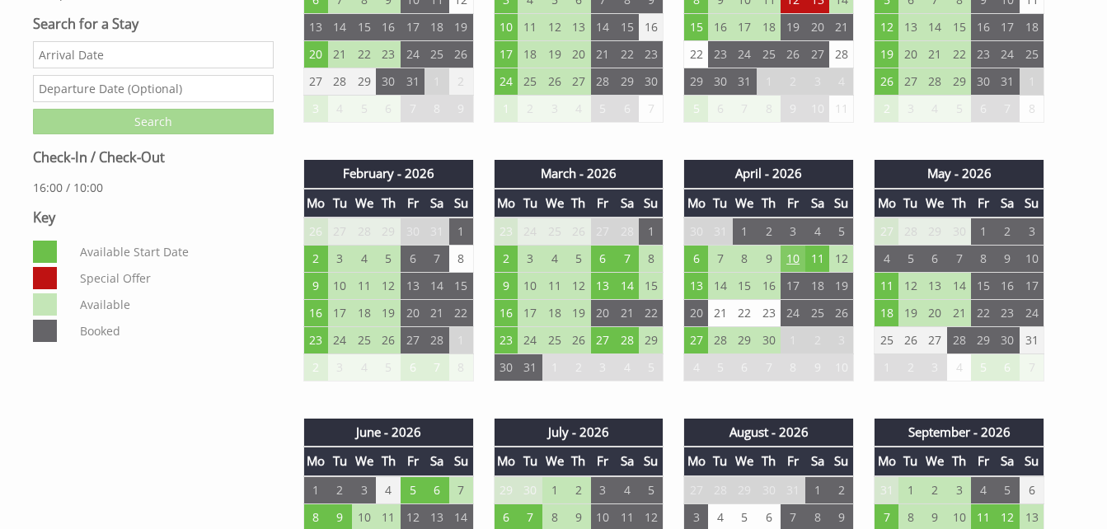
click at [800, 258] on td "10" at bounding box center [793, 259] width 24 height 27
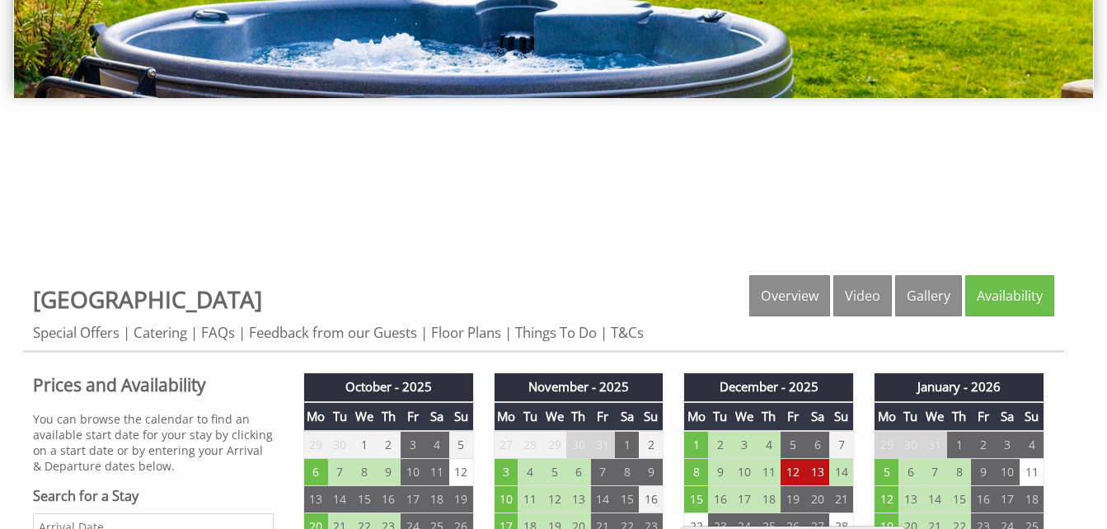
scroll to position [0, 0]
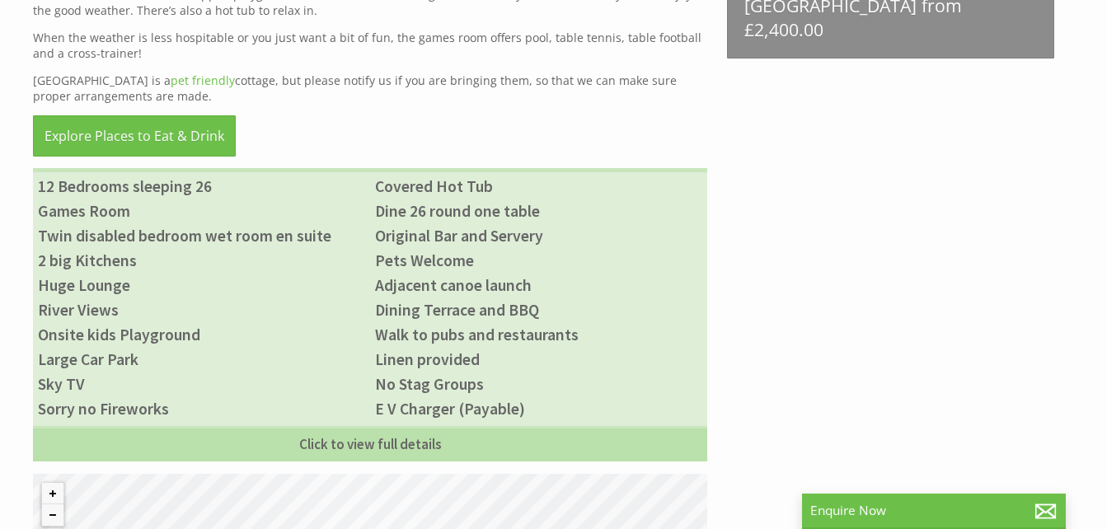
scroll to position [1044, 0]
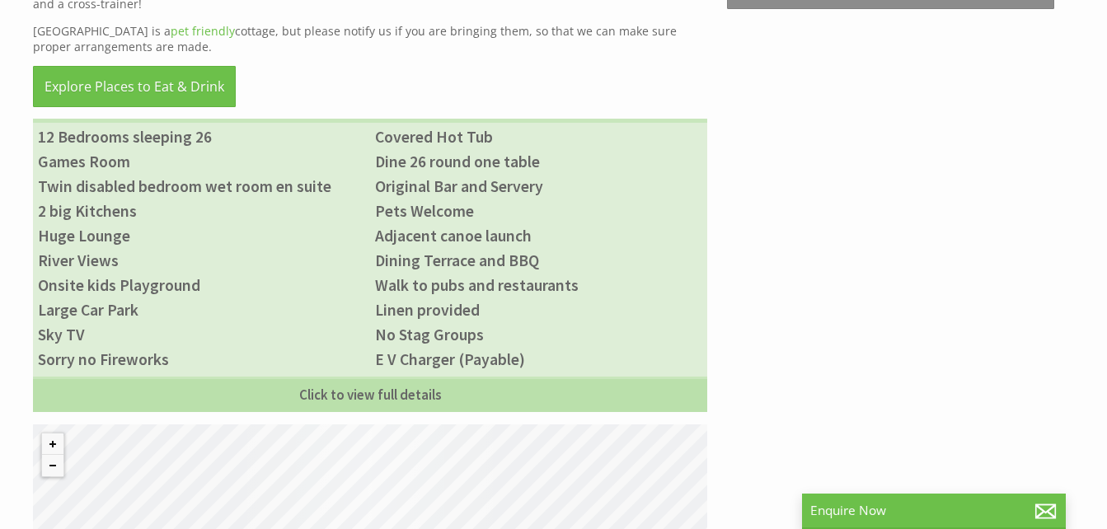
click at [860, 241] on div "Properties River [GEOGRAPHIC_DATA] Overview Video Gallery Availability Special …" at bounding box center [543, 144] width 1041 height 1062
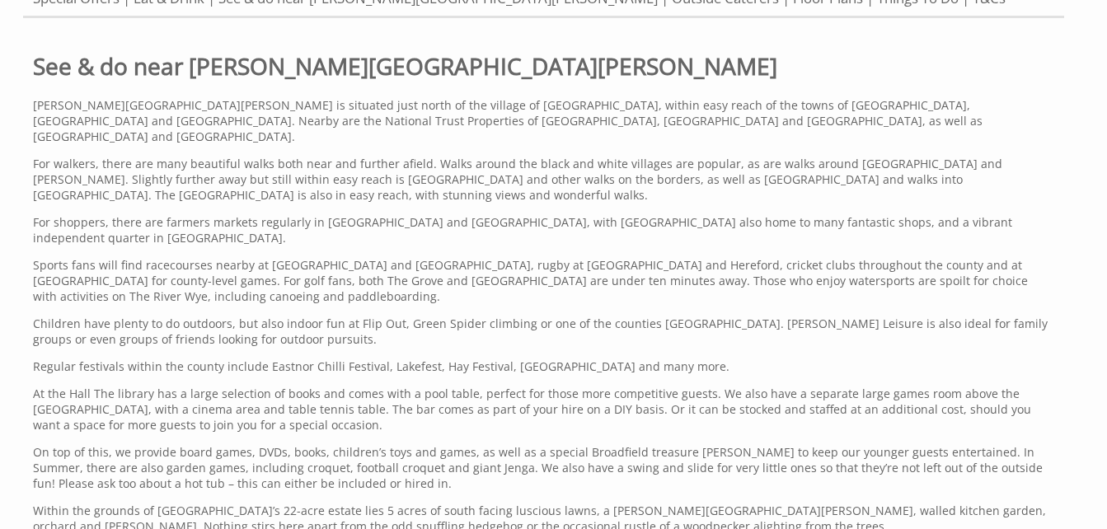
scroll to position [734, 0]
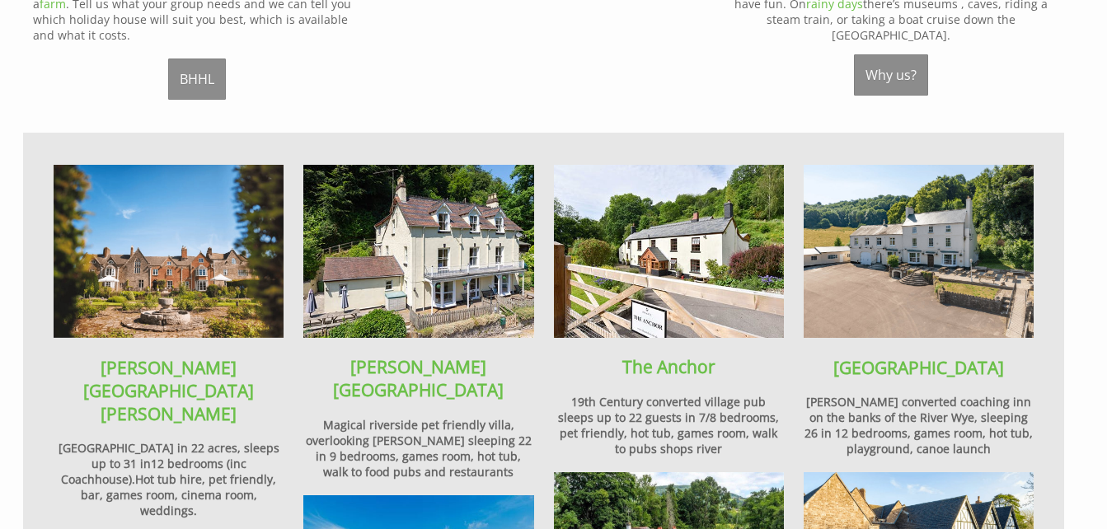
scroll to position [964, 0]
